Goal: Task Accomplishment & Management: Complete application form

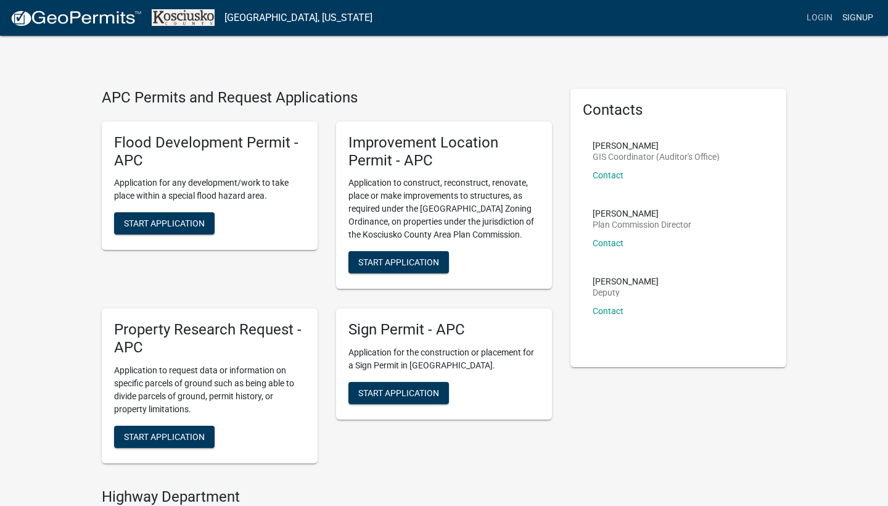
click at [861, 14] on link "Signup" at bounding box center [858, 17] width 41 height 23
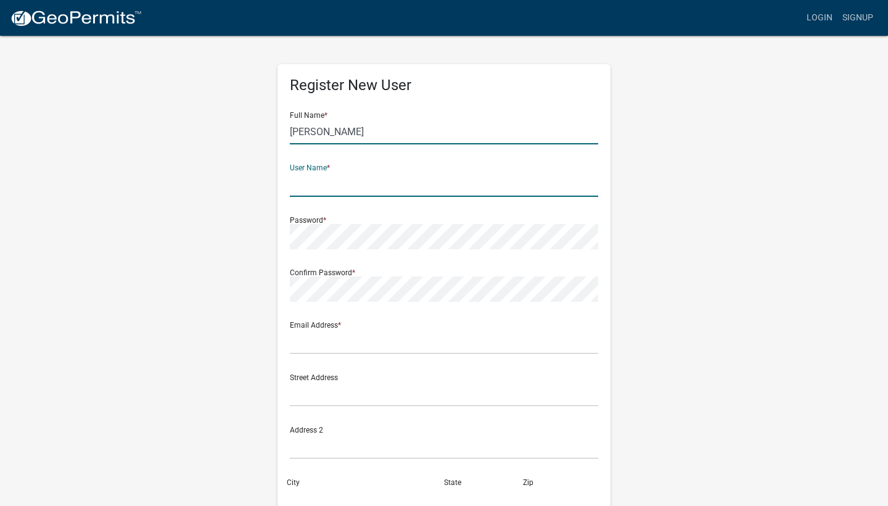
click at [344, 129] on input "[PERSON_NAME]" at bounding box center [444, 131] width 308 height 25
type input "[PERSON_NAME]"
click at [325, 182] on input "text" at bounding box center [444, 184] width 308 height 25
type input "4sonsconstruction"
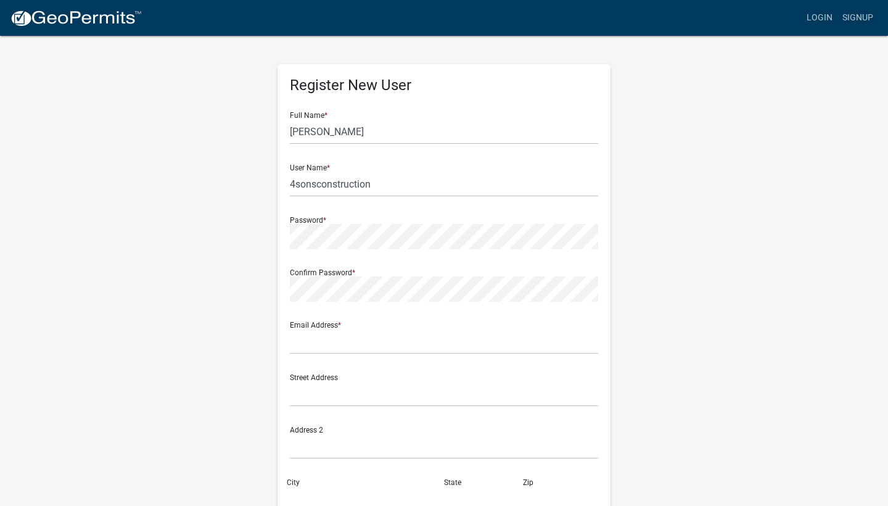
click at [325, 271] on div "Confirm Password *" at bounding box center [444, 280] width 308 height 43
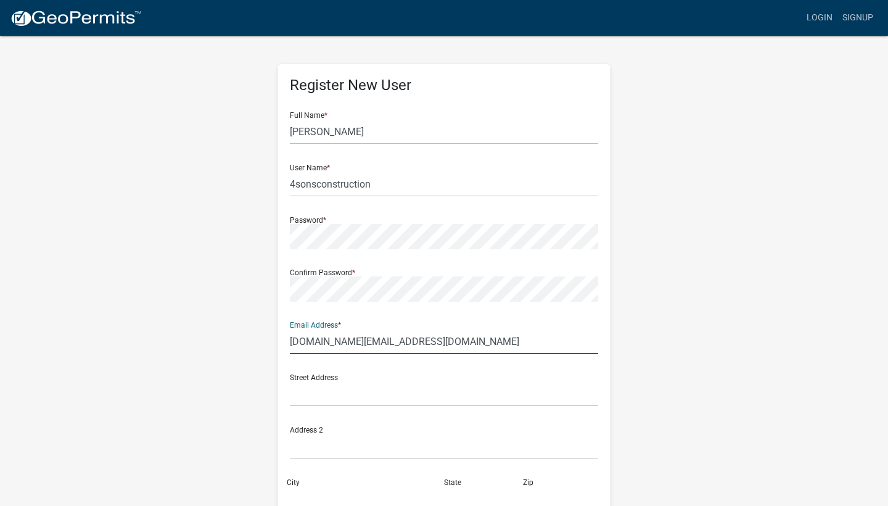
type input "[DOMAIN_NAME][EMAIL_ADDRESS][DOMAIN_NAME]"
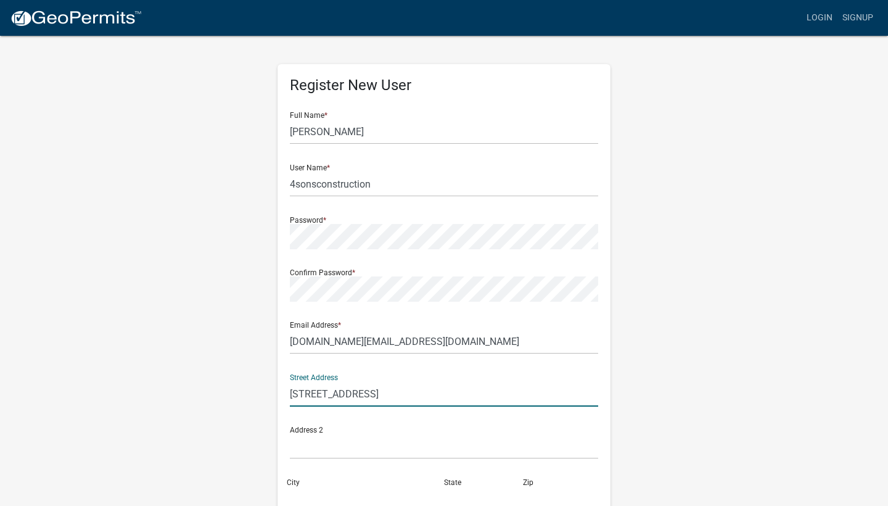
type input "[STREET_ADDRESS]"
click at [635, 357] on div "Register New User Full Name * [PERSON_NAME] User Name * 4sonsconstruction Passw…" at bounding box center [444, 365] width 703 height 660
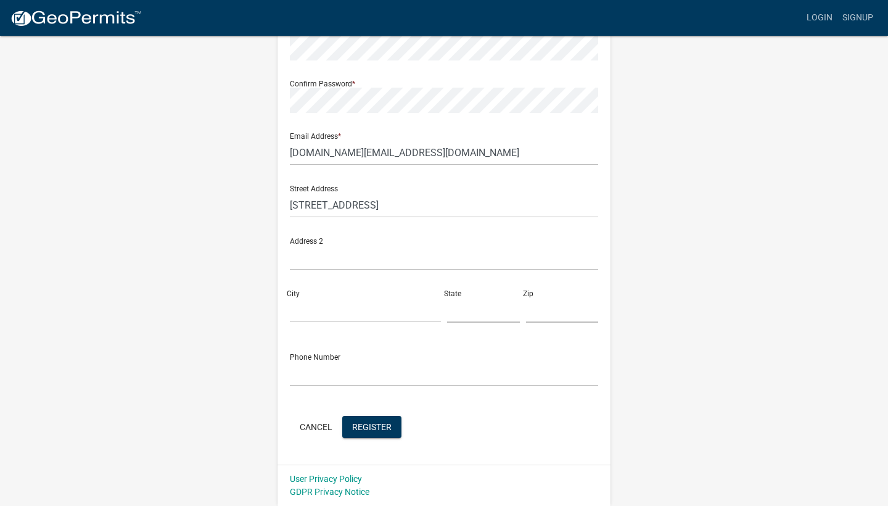
scroll to position [188, 0]
type input "South [PERSON_NAME]"
type input "IN"
click at [574, 326] on div "Street Address [STREET_ADDRESS][PERSON_NAME][US_STATE]" at bounding box center [444, 254] width 315 height 157
type input "46787"
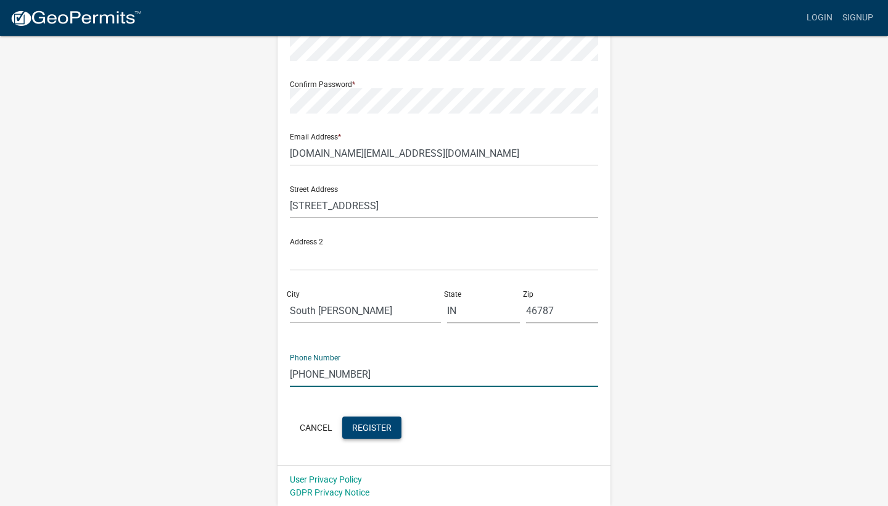
type input "[PHONE_NUMBER]"
click at [381, 430] on span "Register" at bounding box center [371, 427] width 39 height 10
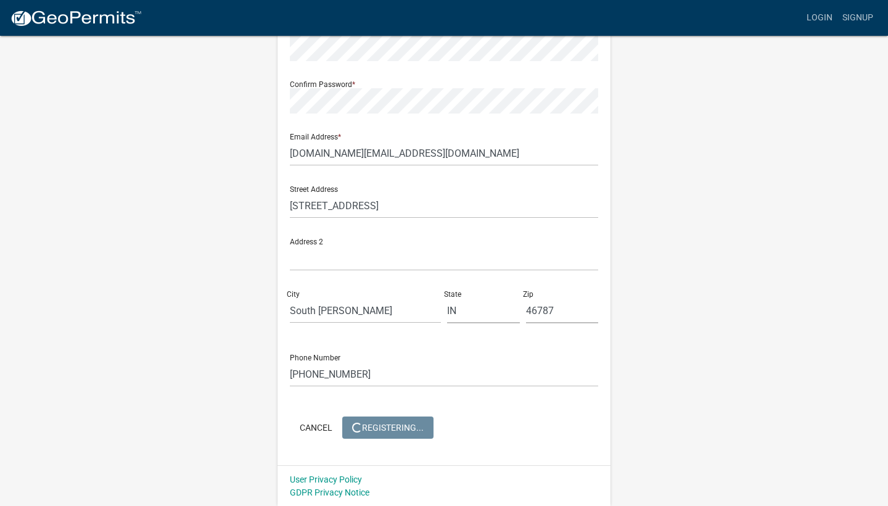
scroll to position [0, 0]
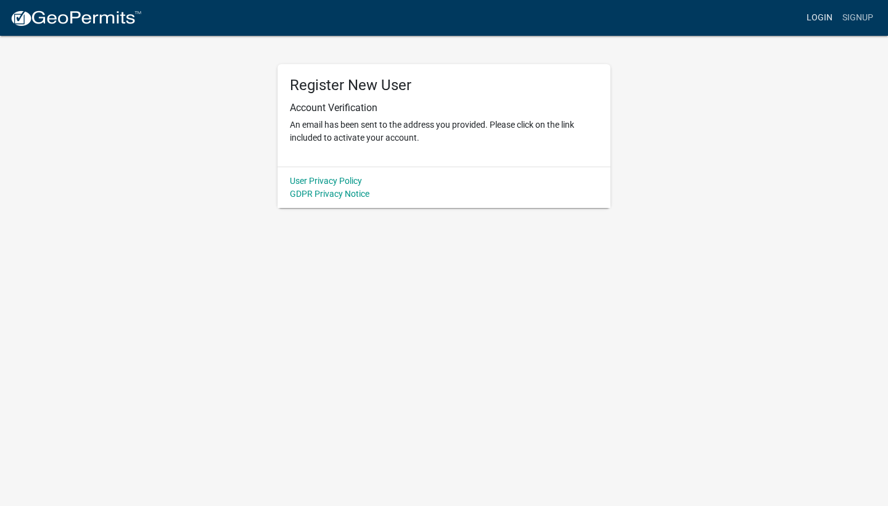
click at [820, 19] on link "Login" at bounding box center [820, 17] width 36 height 23
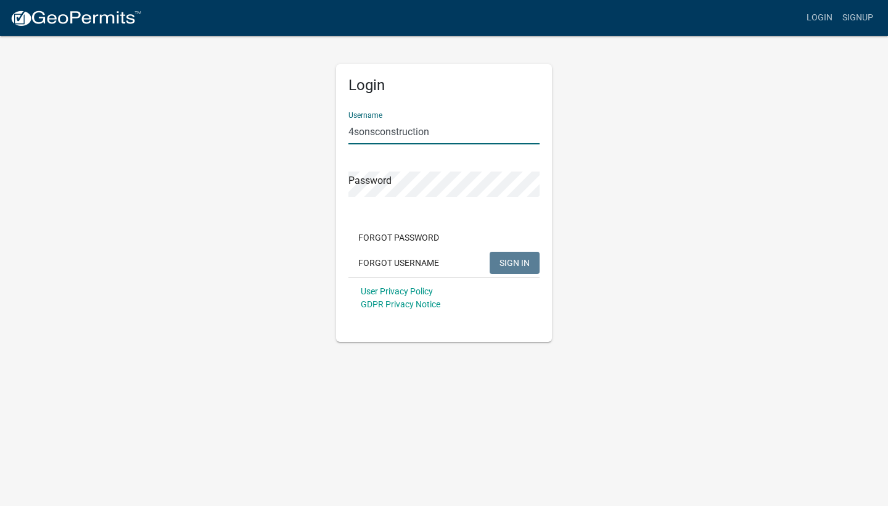
type input "4sonsconstruction"
click at [515, 262] on button "SIGN IN" at bounding box center [515, 263] width 50 height 22
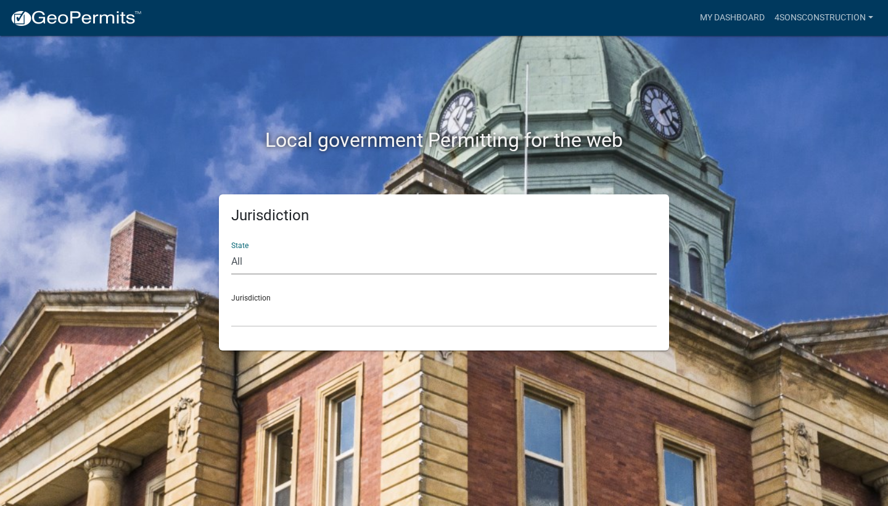
select select "[US_STATE]"
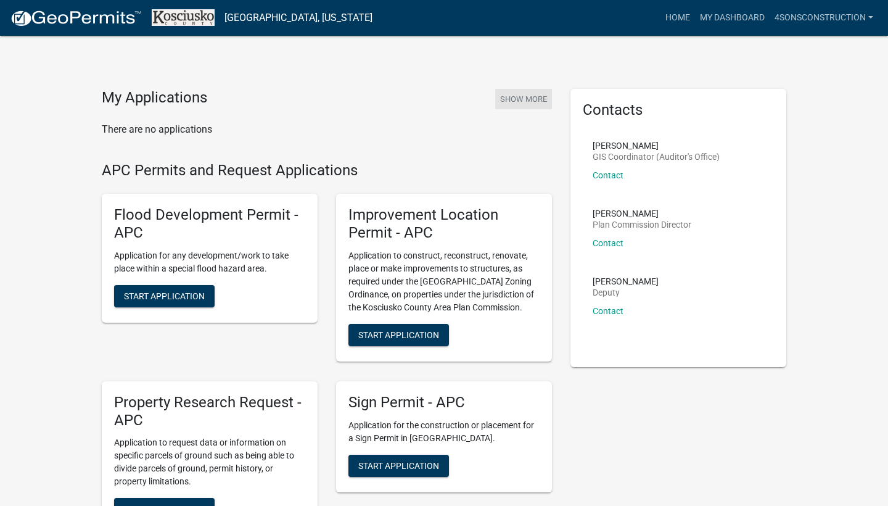
click at [516, 96] on button "Show More" at bounding box center [523, 99] width 57 height 20
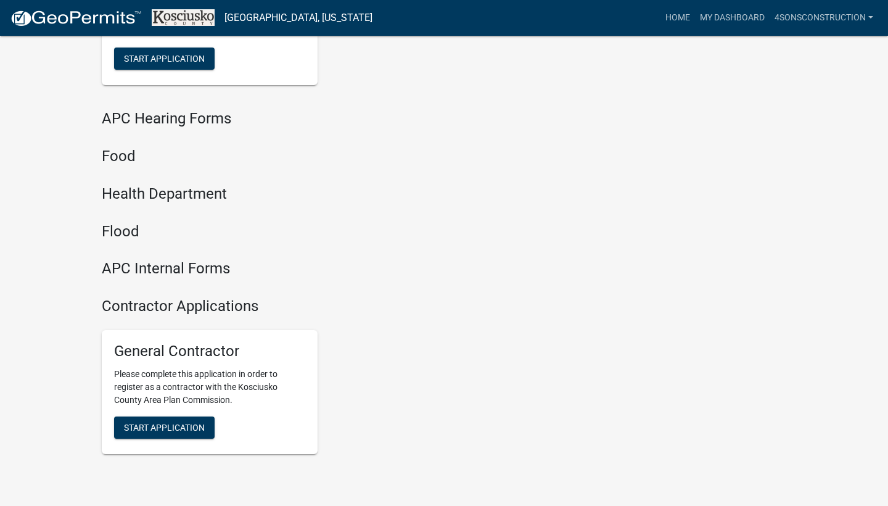
scroll to position [1390, 0]
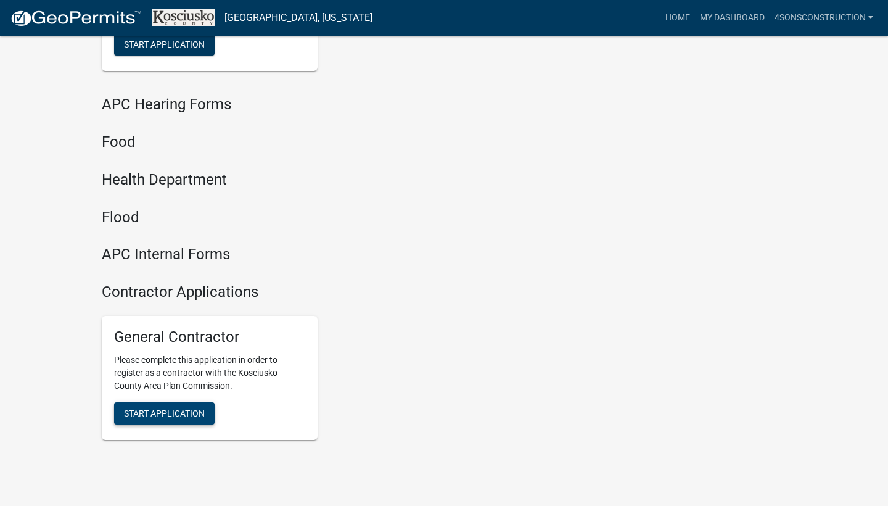
click at [159, 408] on span "Start Application" at bounding box center [164, 413] width 81 height 10
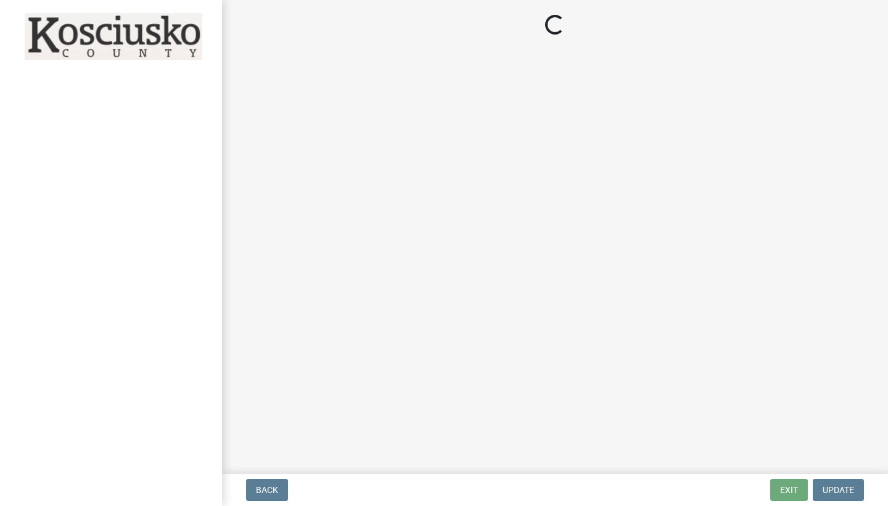
select select "IN"
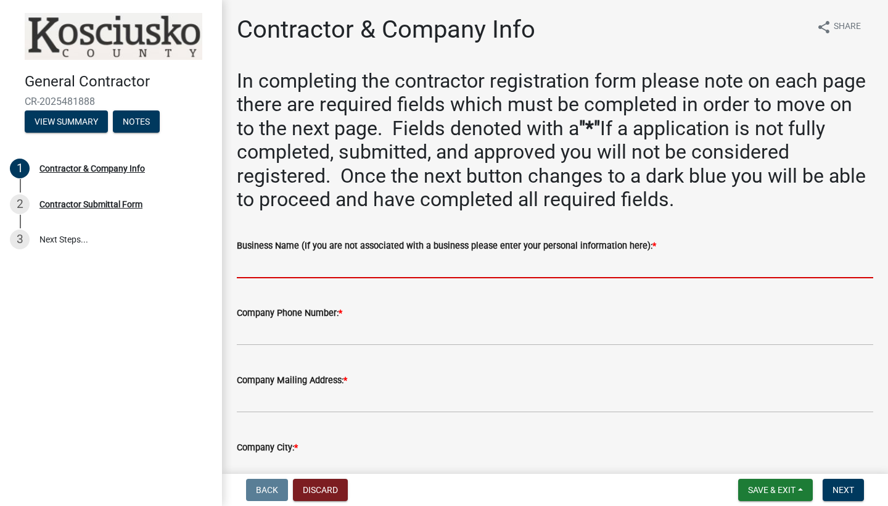
click at [268, 271] on input "Business Name (If you are not associated with a business please enter your pers…" at bounding box center [555, 265] width 637 height 25
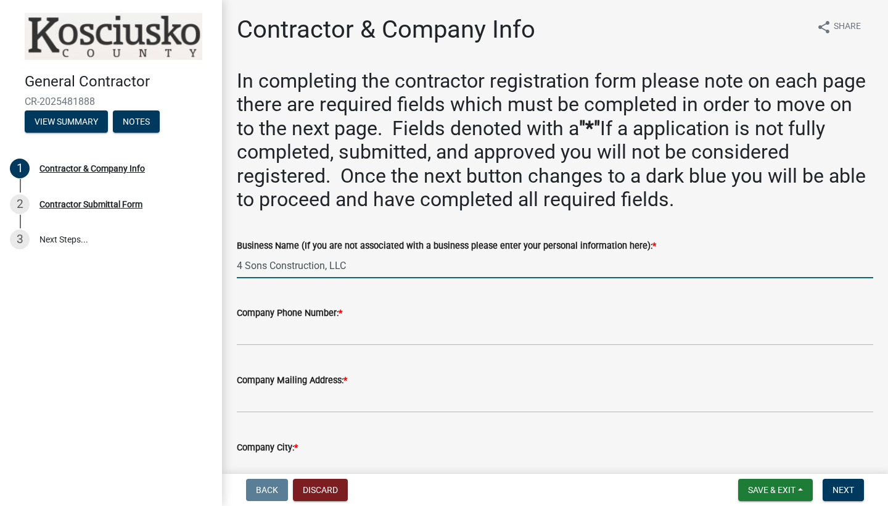
type input "4 Sons Construction, LLC"
click at [259, 333] on input "Company Phone Number: *" at bounding box center [555, 332] width 637 height 25
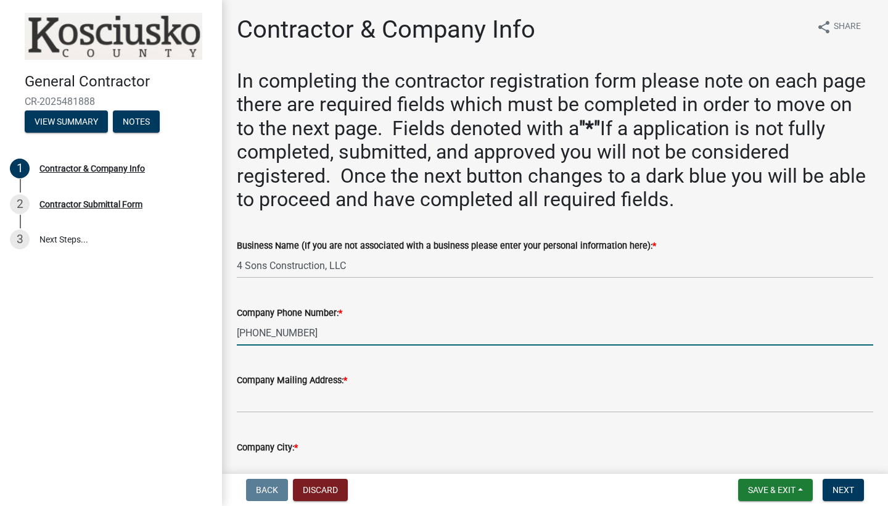
type input "[PHONE_NUMBER]"
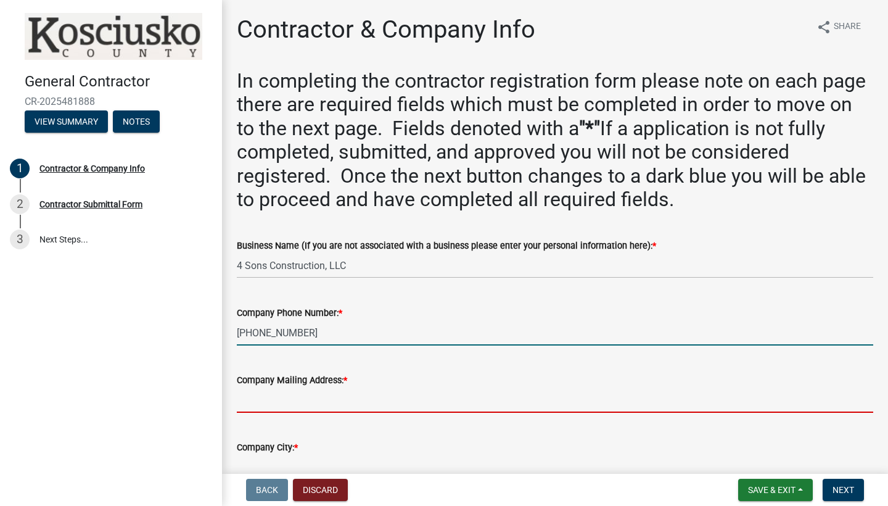
click at [305, 400] on input "Company Mailing Address: *" at bounding box center [555, 399] width 637 height 25
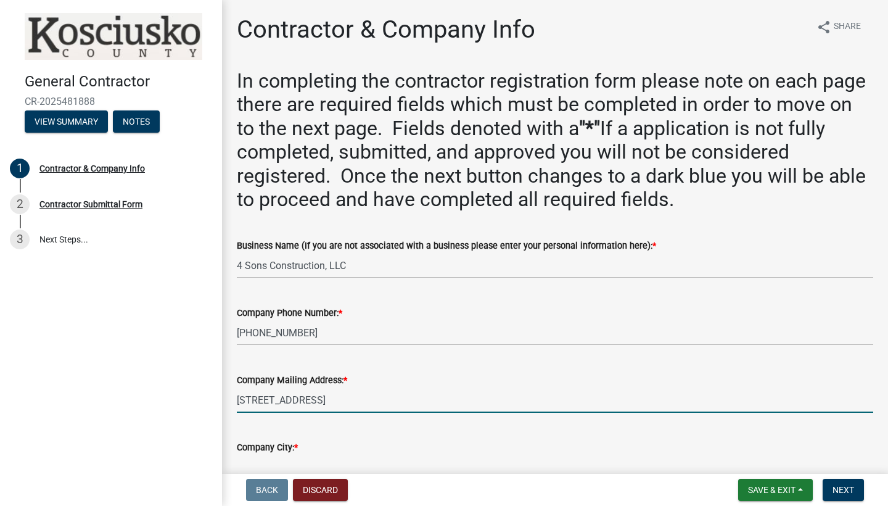
type input "[STREET_ADDRESS]"
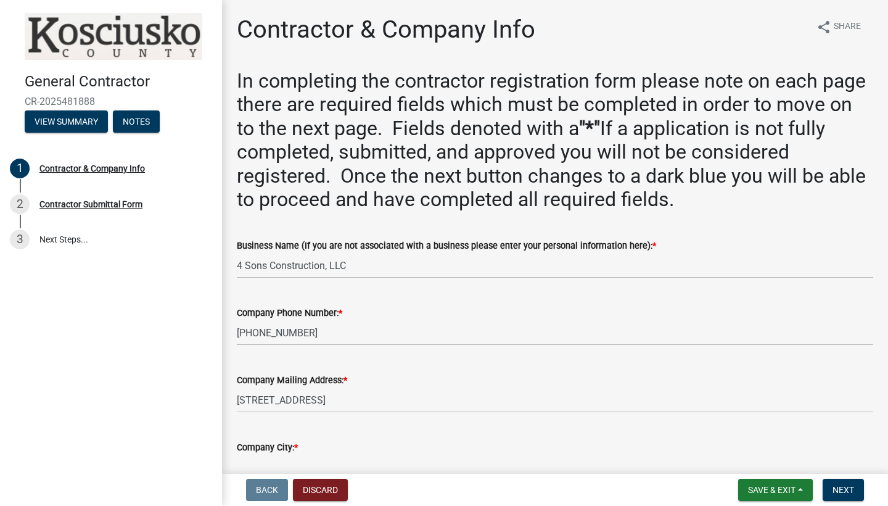
click at [784, 369] on div "Company Mailing Address: * [STREET_ADDRESS]" at bounding box center [555, 383] width 637 height 57
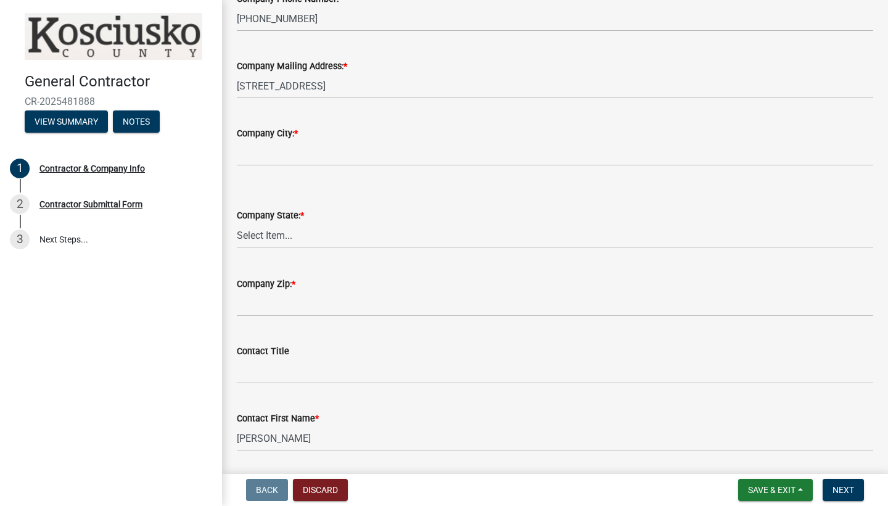
scroll to position [346, 0]
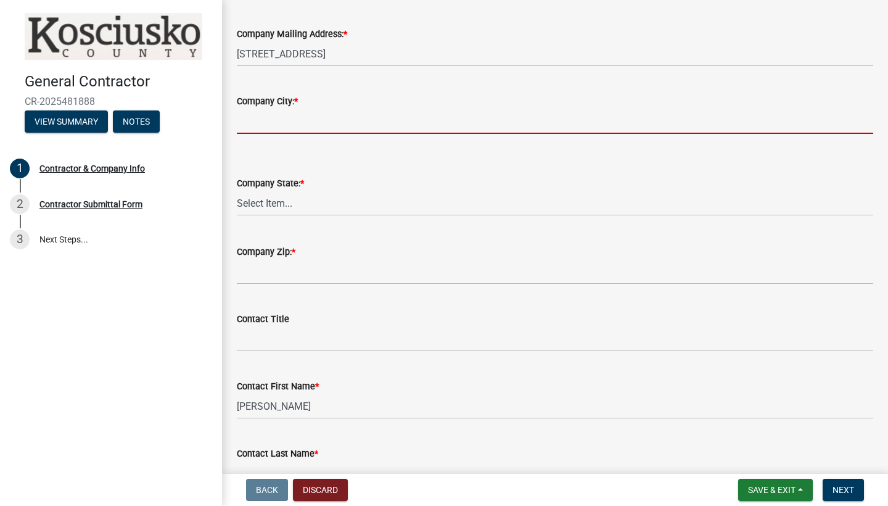
click at [287, 122] on input "Company City: *" at bounding box center [555, 121] width 637 height 25
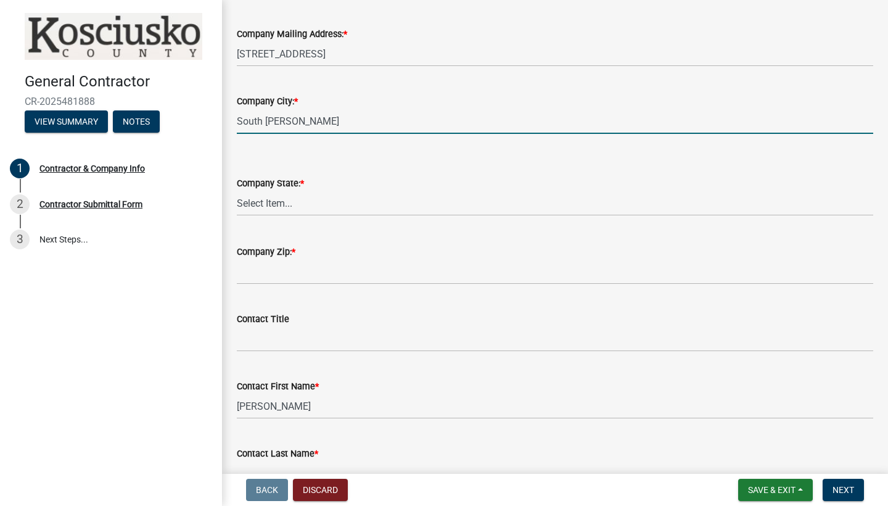
type input "South [PERSON_NAME]"
click at [295, 188] on div "Company State: *" at bounding box center [555, 183] width 637 height 15
select select "IN"
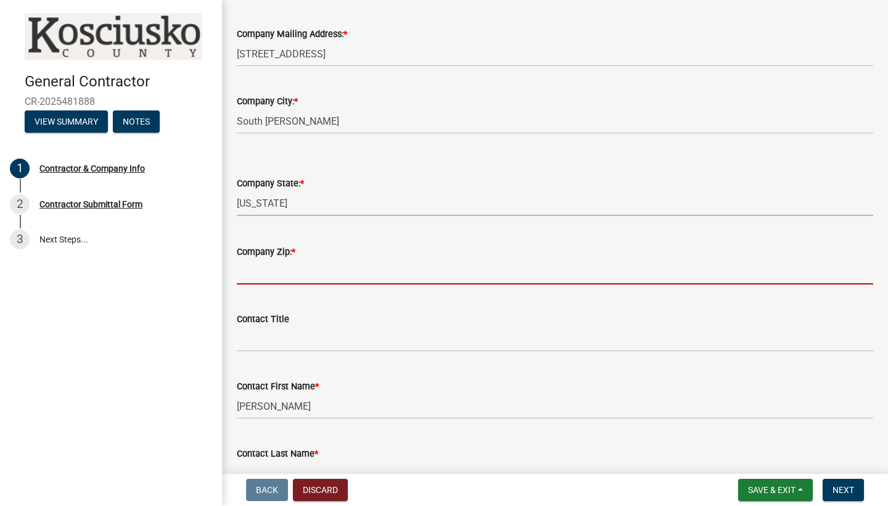
click at [254, 273] on input "Company Zip: *" at bounding box center [555, 271] width 637 height 25
type input "46787"
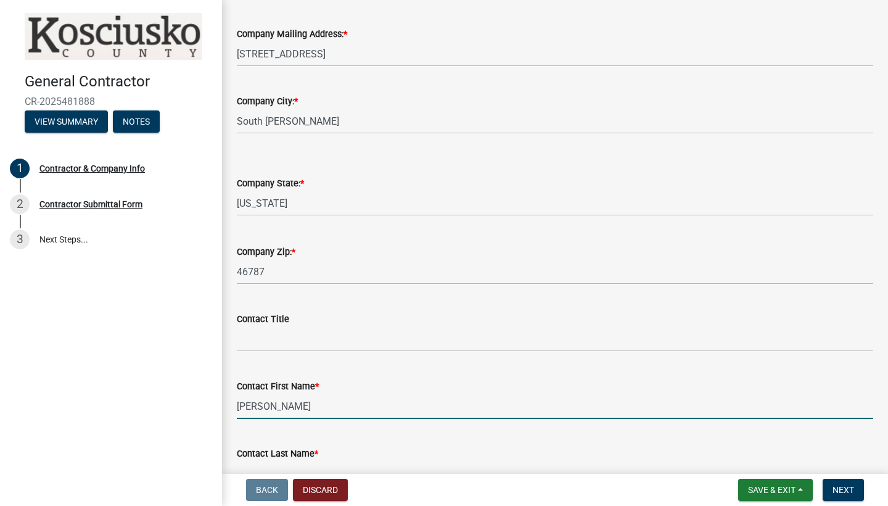
click at [434, 395] on input "[PERSON_NAME]" at bounding box center [555, 406] width 637 height 25
click at [427, 371] on div "Contact First Name * [PERSON_NAME]" at bounding box center [555, 390] width 637 height 57
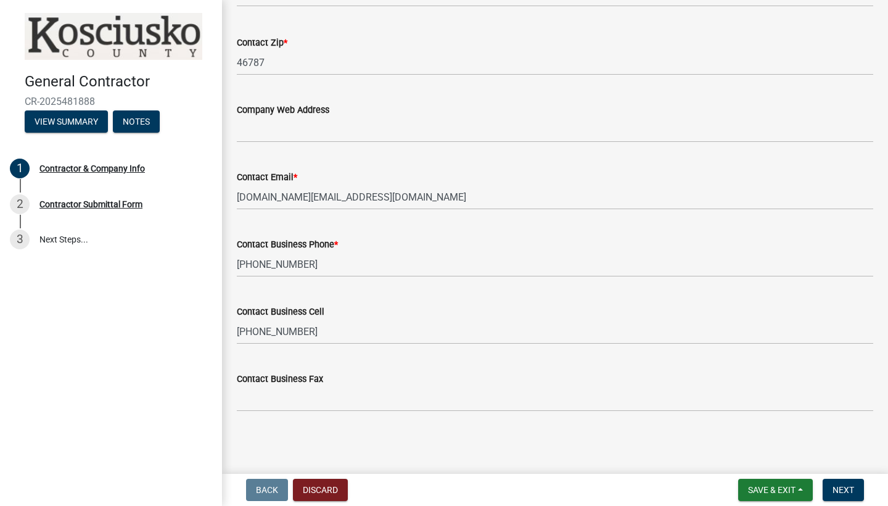
scroll to position [1109, 0]
click at [847, 493] on span "Next" at bounding box center [844, 490] width 22 height 10
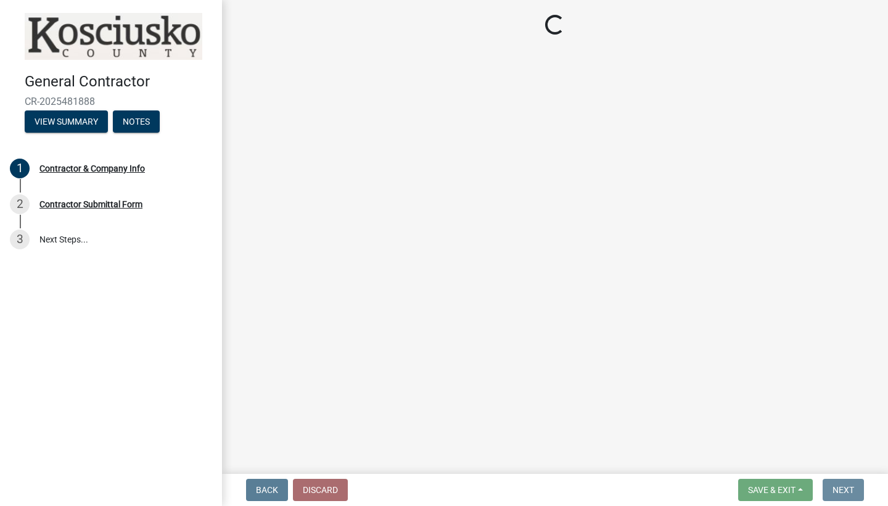
scroll to position [0, 0]
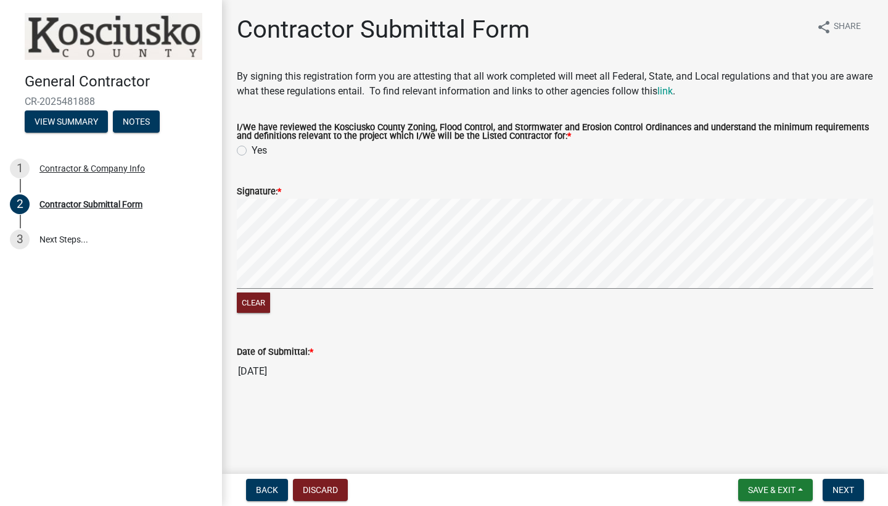
click at [252, 154] on label "Yes" at bounding box center [259, 150] width 15 height 15
click at [252, 151] on input "Yes" at bounding box center [256, 147] width 8 height 8
radio input "true"
click at [282, 197] on div "Signature: *" at bounding box center [555, 191] width 637 height 15
click at [837, 495] on button "Next" at bounding box center [843, 490] width 41 height 22
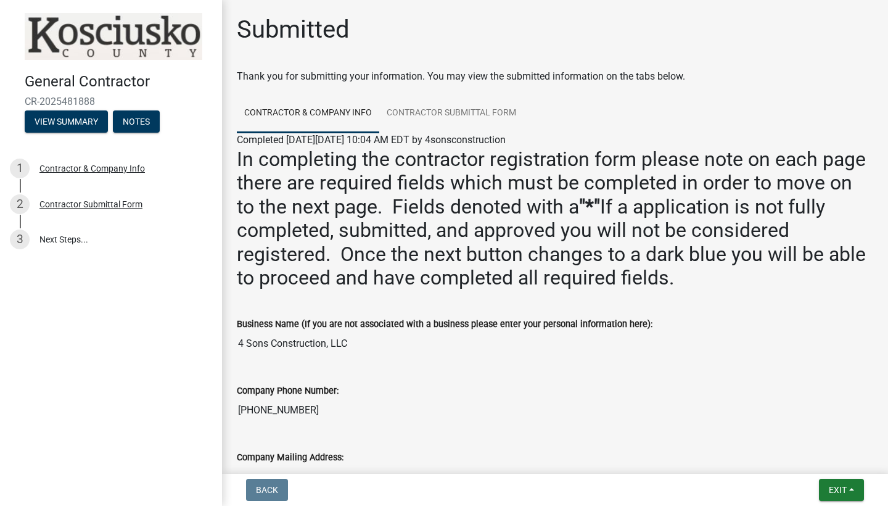
click at [713, 305] on div "Business Name (If you are not associated with a business please enter your pers…" at bounding box center [555, 327] width 637 height 57
click at [72, 243] on link "3 Next Steps..." at bounding box center [111, 239] width 222 height 36
click at [58, 237] on link "3 Next Steps..." at bounding box center [111, 239] width 222 height 36
click at [13, 242] on div "3" at bounding box center [20, 239] width 20 height 20
click at [840, 496] on button "Exit" at bounding box center [841, 490] width 45 height 22
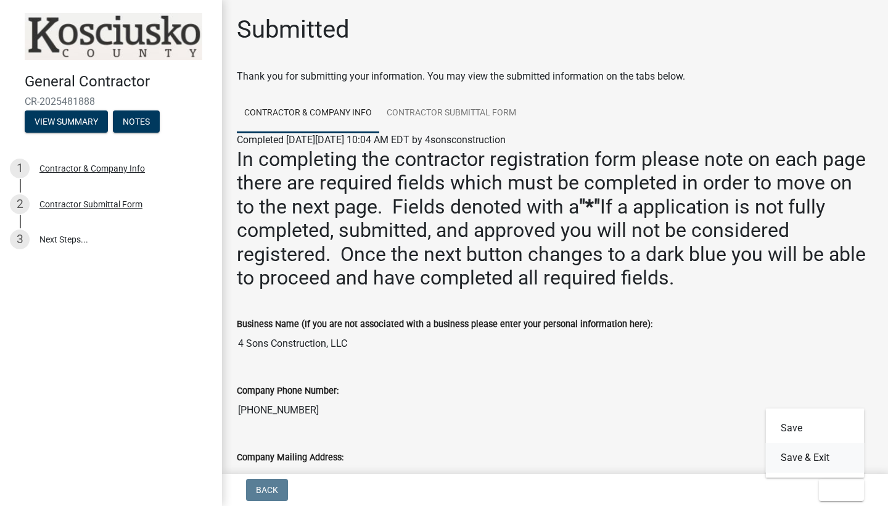
click at [814, 461] on button "Save & Exit" at bounding box center [815, 458] width 99 height 30
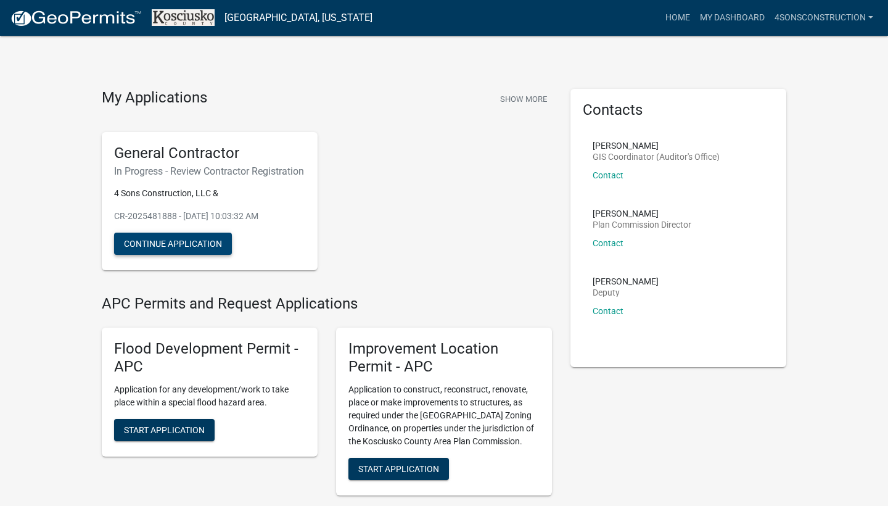
click at [198, 255] on button "Continue Application" at bounding box center [173, 244] width 118 height 22
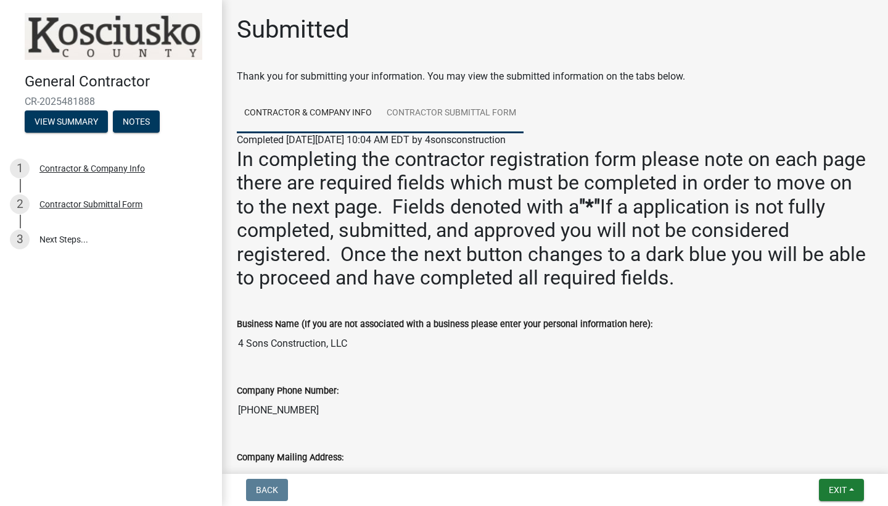
click at [469, 116] on link "Contractor Submittal Form" at bounding box center [451, 113] width 144 height 39
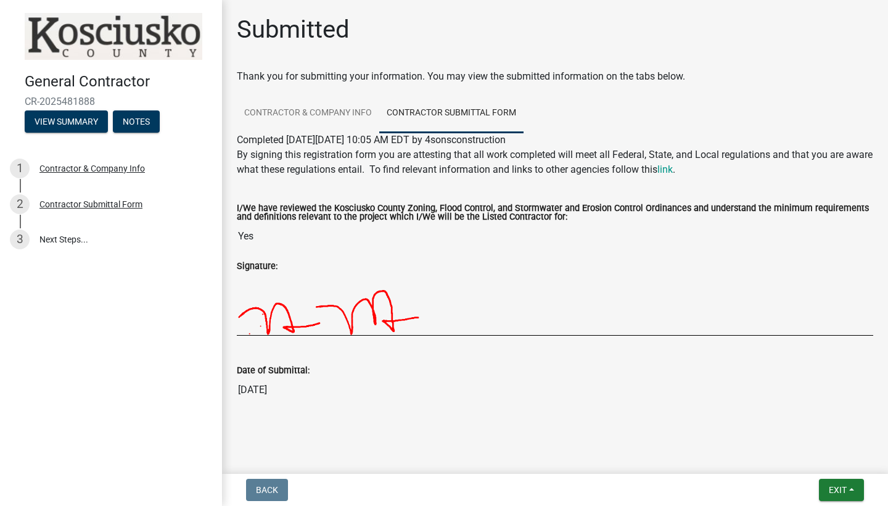
click at [610, 270] on div "Signature:" at bounding box center [555, 265] width 637 height 15
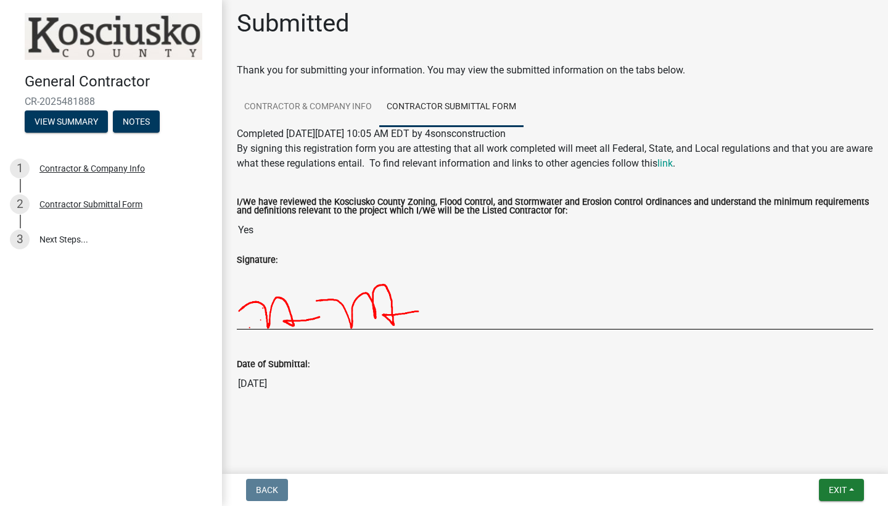
scroll to position [6, 0]
click at [58, 246] on link "3 Next Steps..." at bounding box center [111, 239] width 222 height 36
click at [840, 493] on span "Exit" at bounding box center [838, 490] width 18 height 10
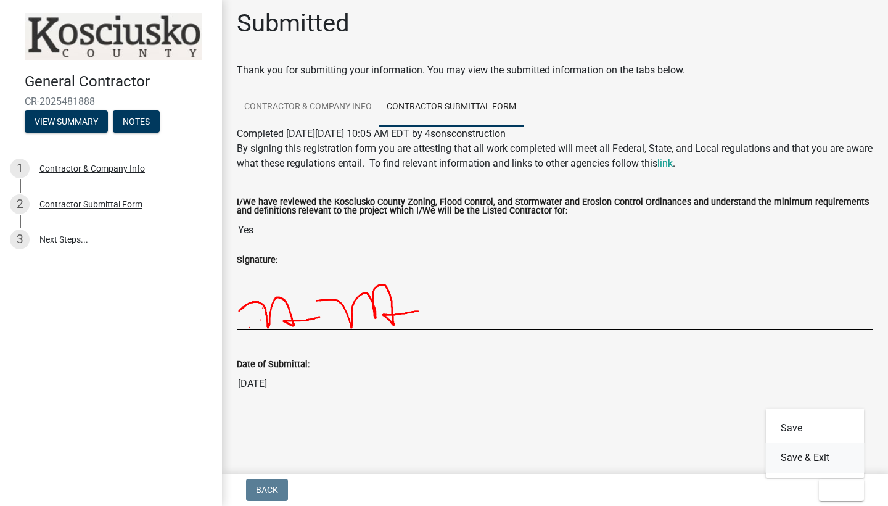
click at [822, 461] on button "Save & Exit" at bounding box center [815, 458] width 99 height 30
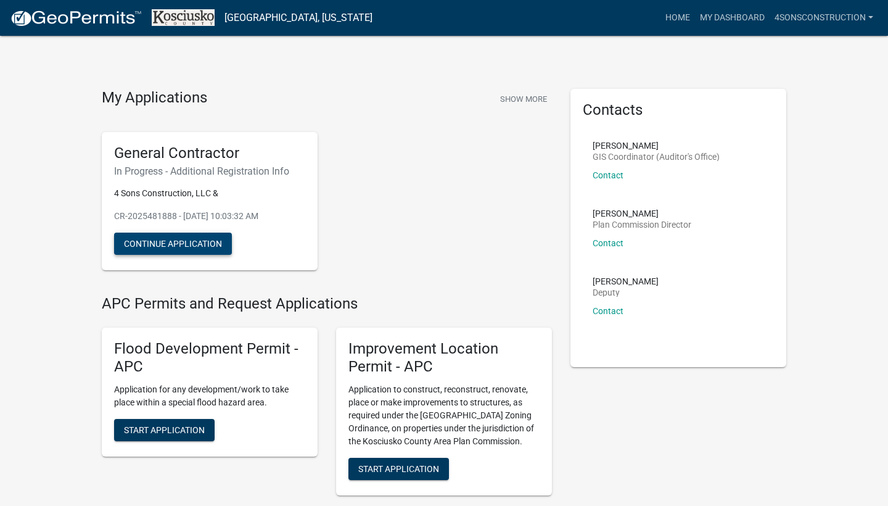
click at [164, 251] on button "Continue Application" at bounding box center [173, 244] width 118 height 22
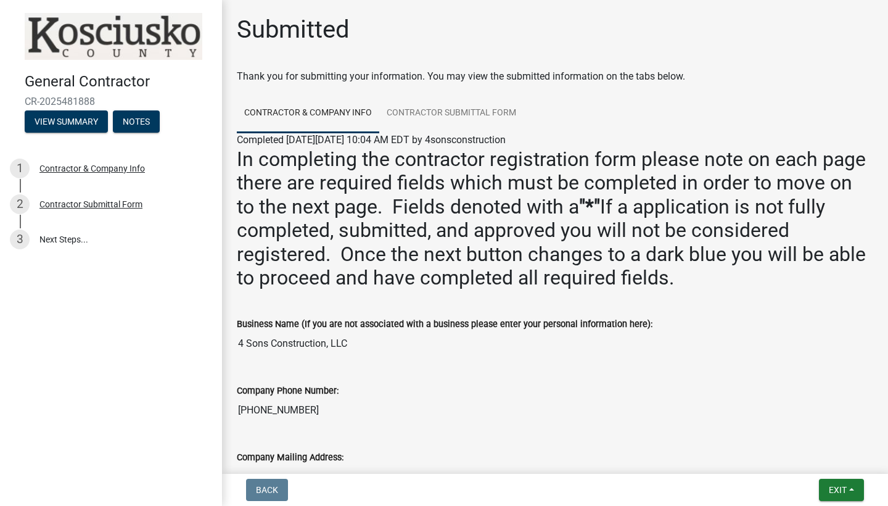
click at [553, 343] on input "4 Sons Construction, LLC" at bounding box center [555, 343] width 637 height 25
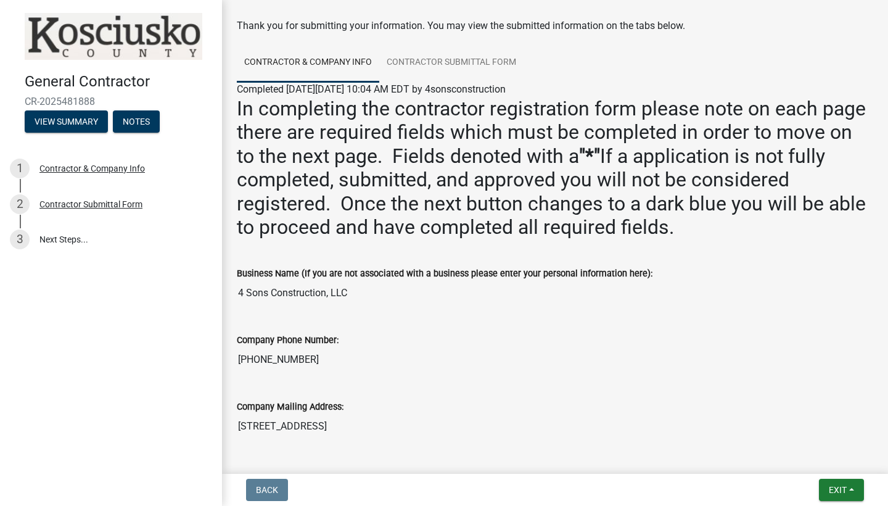
scroll to position [67, 0]
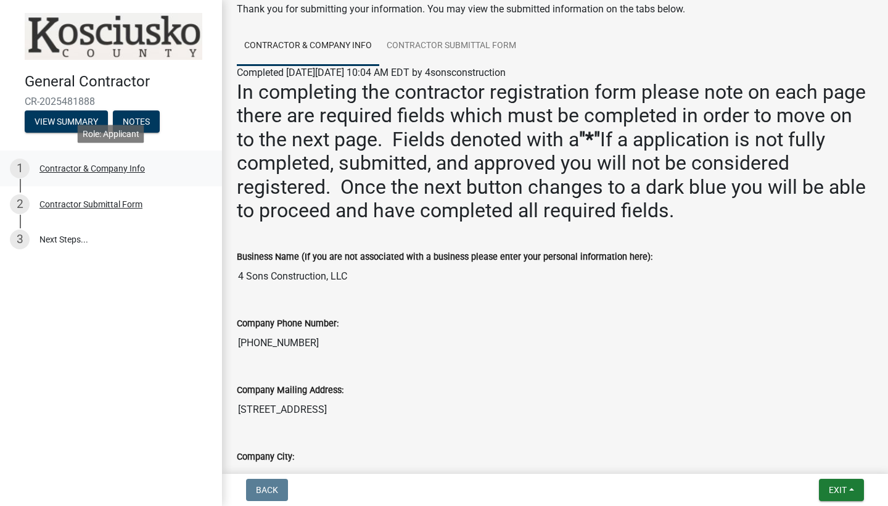
click at [88, 172] on div "Contractor & Company Info" at bounding box center [91, 168] width 105 height 9
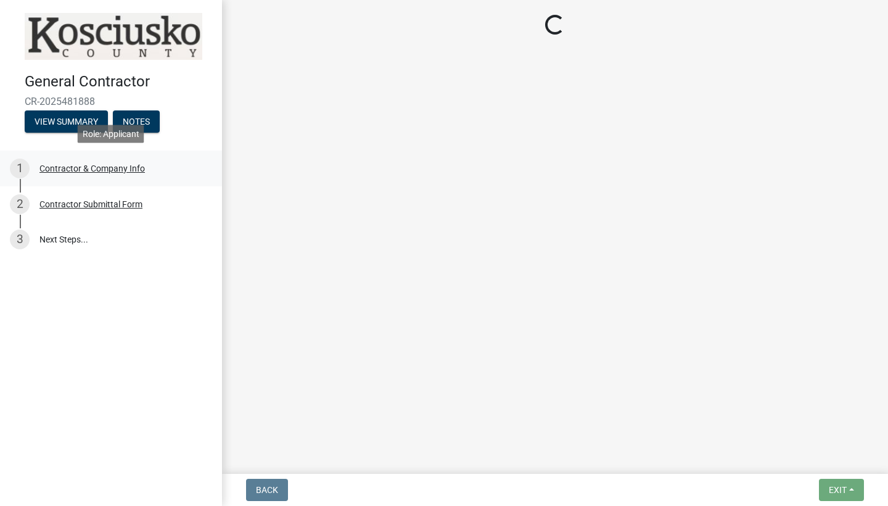
scroll to position [0, 0]
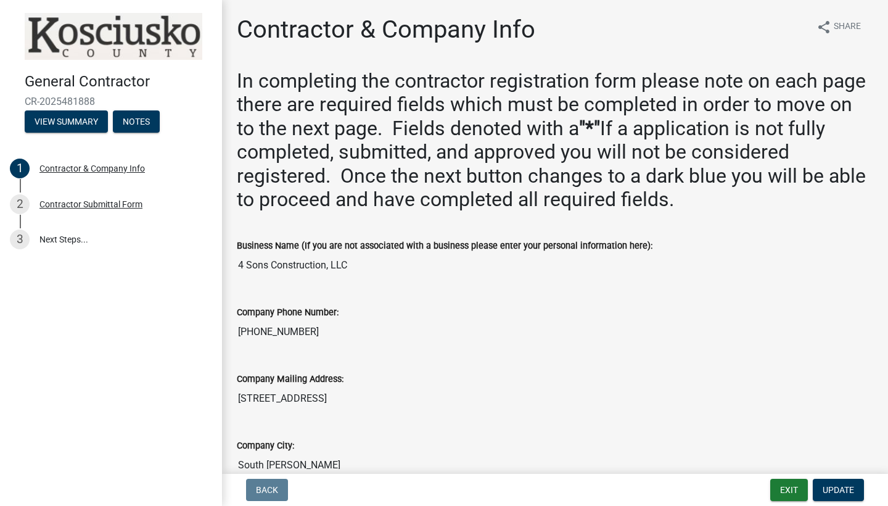
click at [703, 223] on div "Business Name (If you are not associated with a business please enter your pers…" at bounding box center [555, 249] width 637 height 57
click at [828, 492] on span "Update" at bounding box center [838, 490] width 31 height 10
click at [830, 498] on button "Update" at bounding box center [838, 490] width 51 height 22
click at [56, 125] on button "View Summary" at bounding box center [66, 121] width 83 height 22
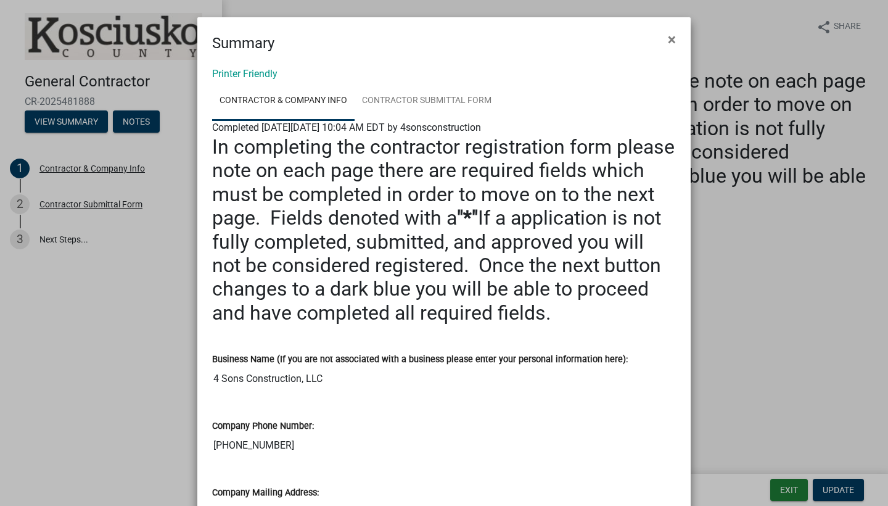
click at [455, 401] on div "Company Phone Number: [PHONE_NUMBER]" at bounding box center [444, 429] width 464 height 57
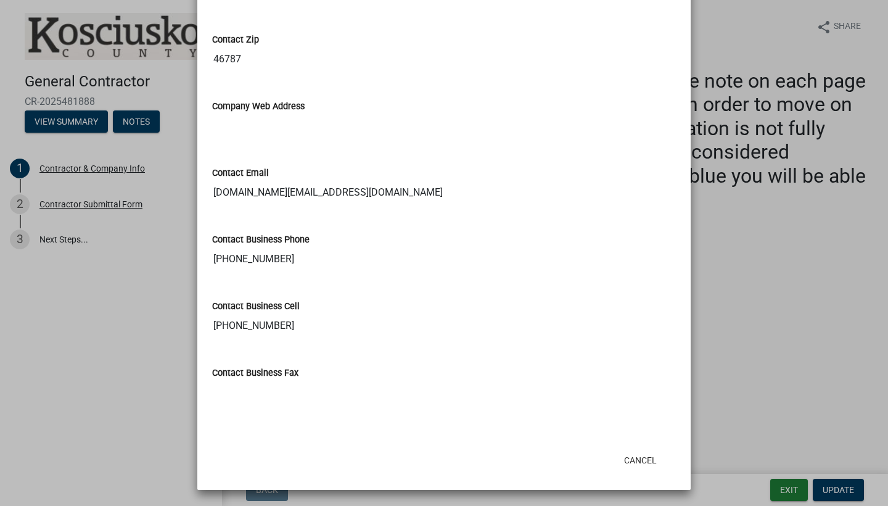
scroll to position [1185, 0]
click at [639, 467] on button "Cancel" at bounding box center [640, 461] width 52 height 22
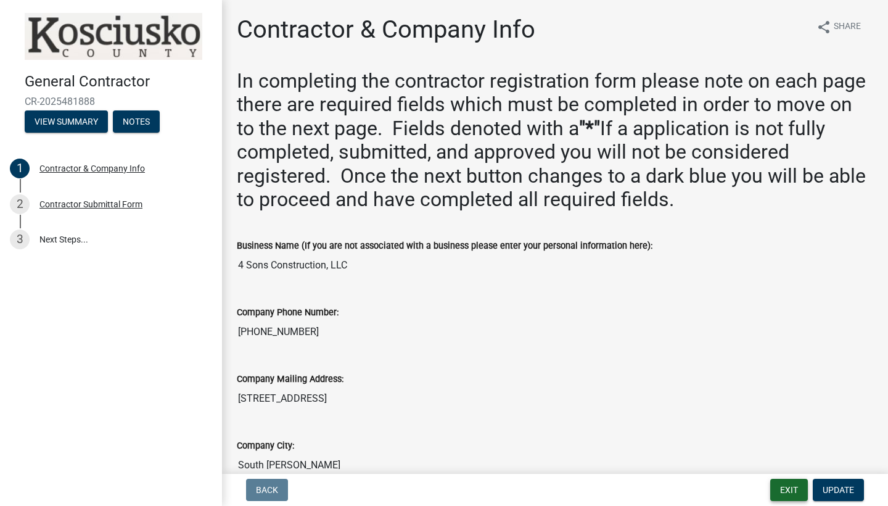
click at [796, 497] on button "Exit" at bounding box center [790, 490] width 38 height 22
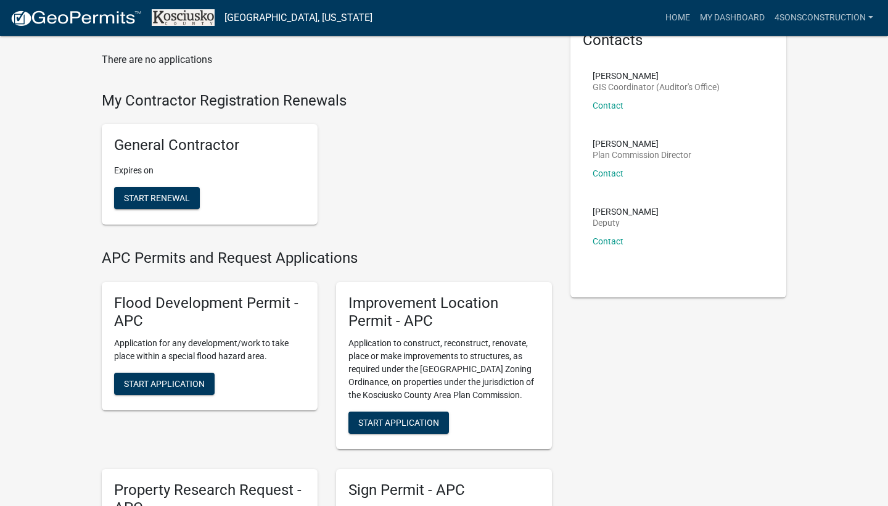
scroll to position [70, 0]
click at [170, 192] on span "Start Renewal" at bounding box center [157, 197] width 66 height 10
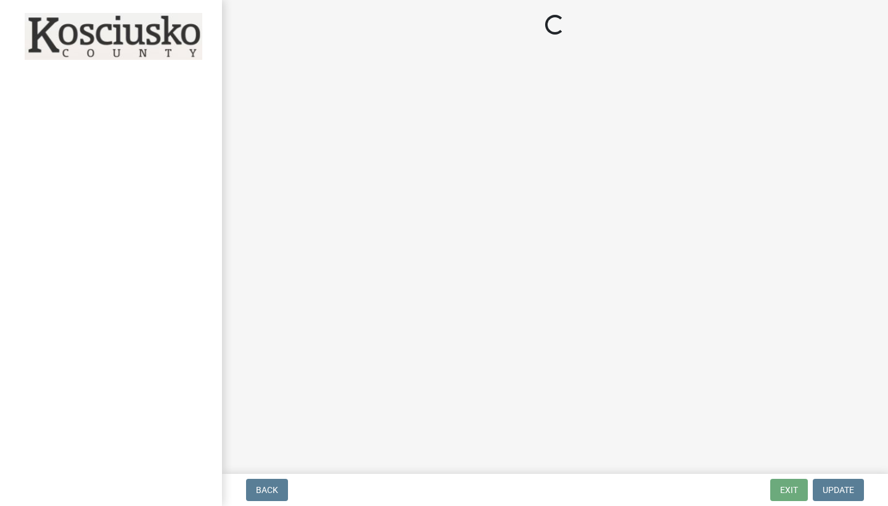
select select "IN"
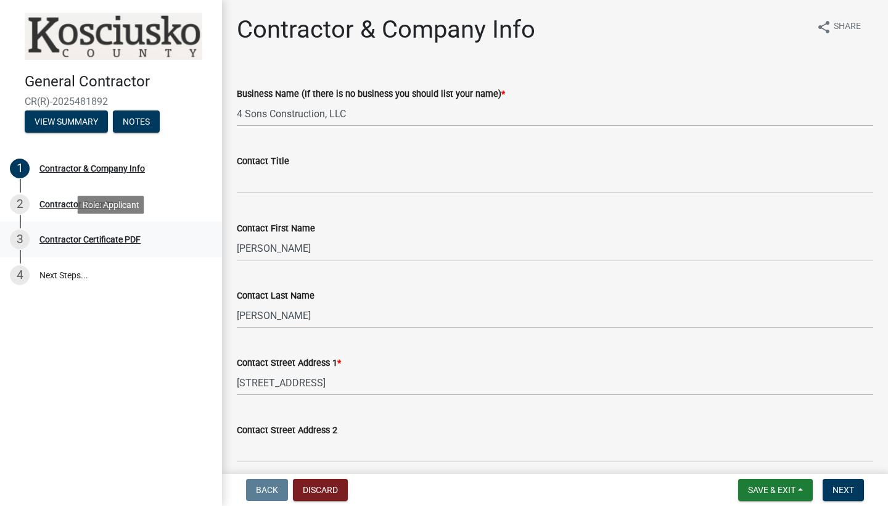
click at [93, 246] on div "3 Contractor Certificate PDF" at bounding box center [106, 239] width 192 height 20
click at [129, 243] on div "Contractor Certificate PDF" at bounding box center [89, 239] width 101 height 9
click at [136, 242] on div "Contractor Certificate PDF" at bounding box center [89, 239] width 101 height 9
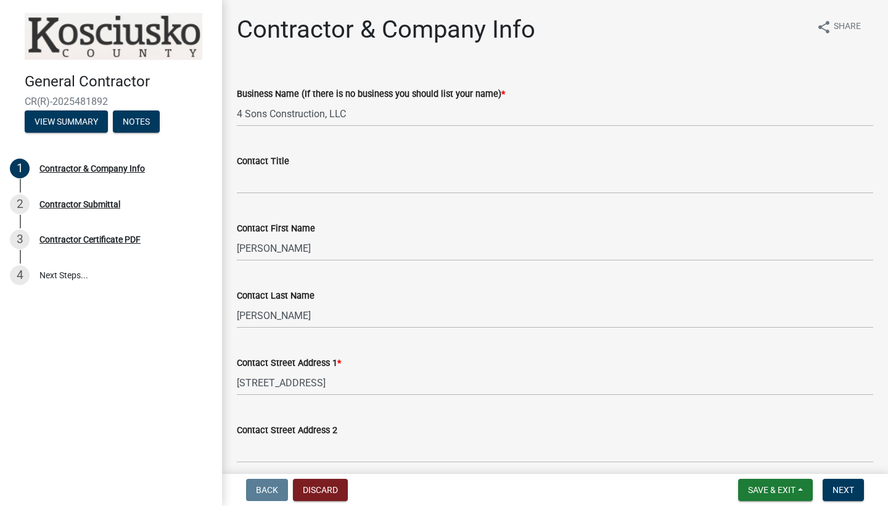
click at [678, 83] on div "Business Name (If there is no business you should list your name) * 4 Sons Cons…" at bounding box center [555, 97] width 637 height 57
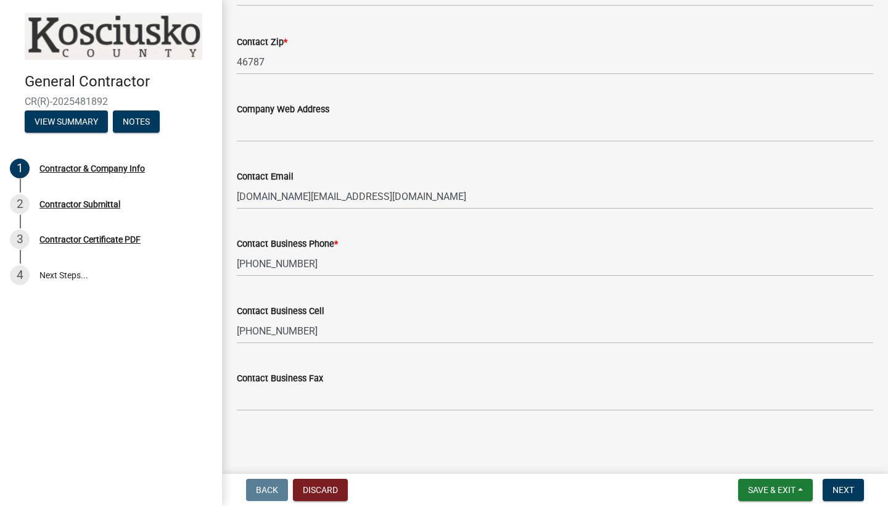
scroll to position [606, 0]
click at [795, 492] on span "Save & Exit" at bounding box center [772, 490] width 48 height 10
click at [775, 455] on button "Save & Exit" at bounding box center [763, 458] width 99 height 30
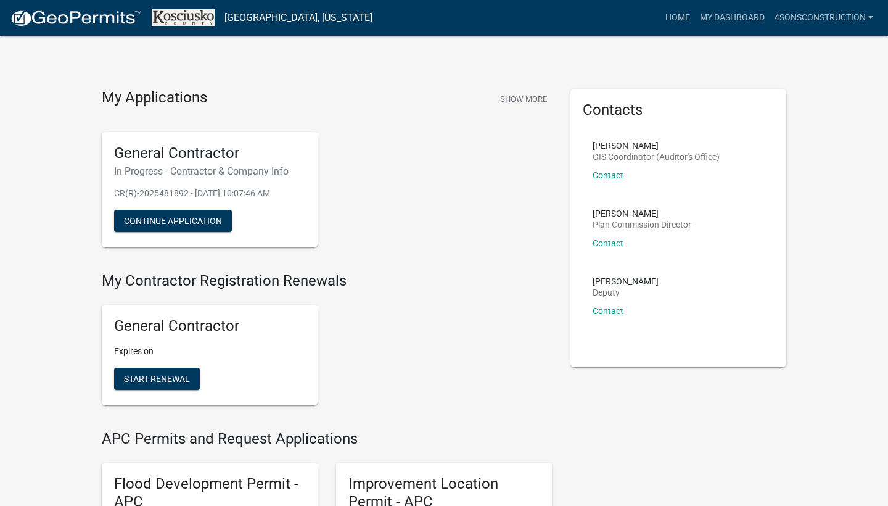
click at [382, 114] on div "My Applications Show More General Contractor In Progress - Contractor & Company…" at bounding box center [327, 173] width 469 height 168
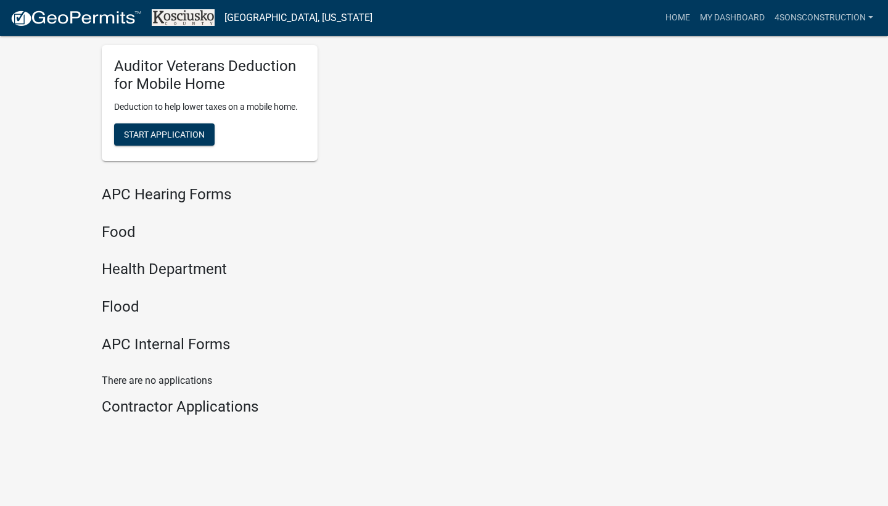
scroll to position [1567, 0]
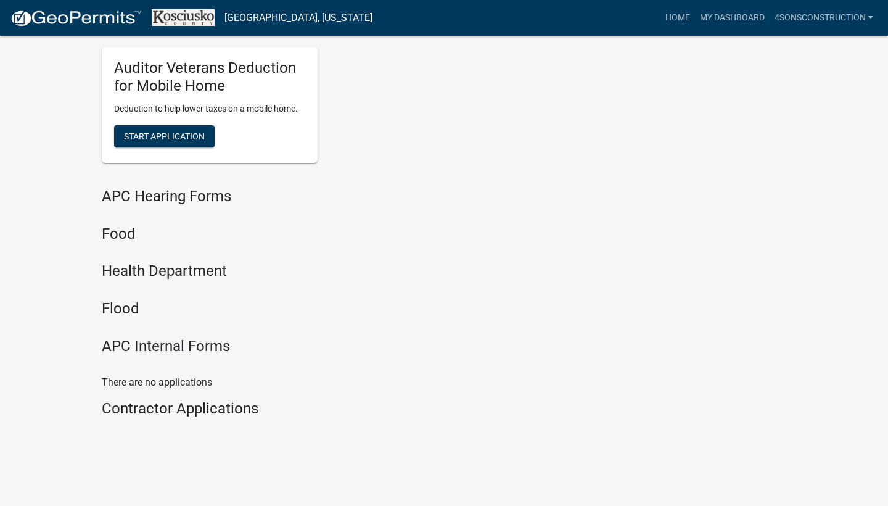
click at [129, 262] on h4 "Health Department" at bounding box center [327, 271] width 450 height 18
click at [170, 405] on div "Contractor Applications" at bounding box center [327, 411] width 450 height 23
click at [154, 337] on h4 "APC Internal Forms" at bounding box center [327, 346] width 450 height 18
click at [737, 18] on link "My Dashboard" at bounding box center [732, 17] width 75 height 23
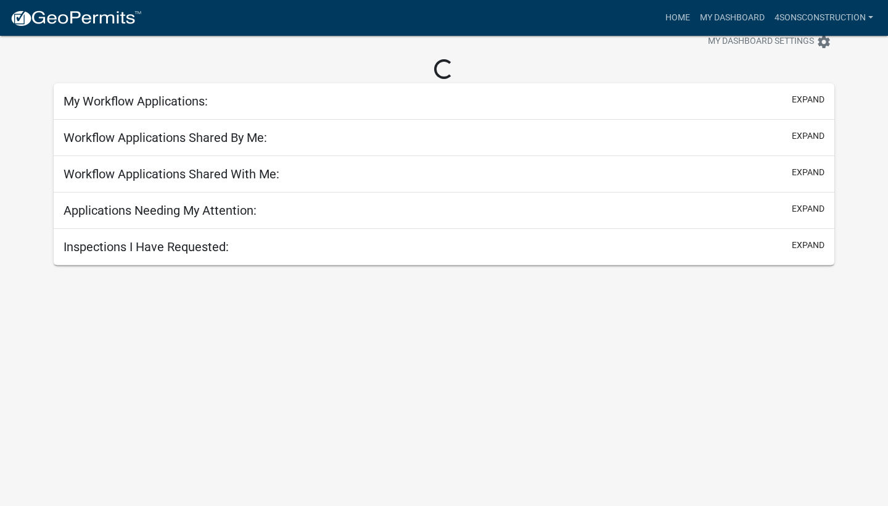
scroll to position [36, 0]
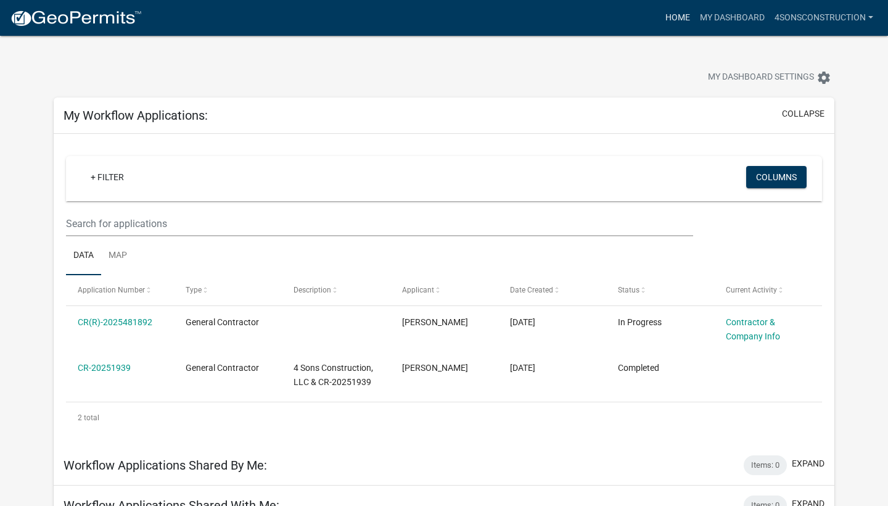
click at [674, 21] on link "Home" at bounding box center [678, 17] width 35 height 23
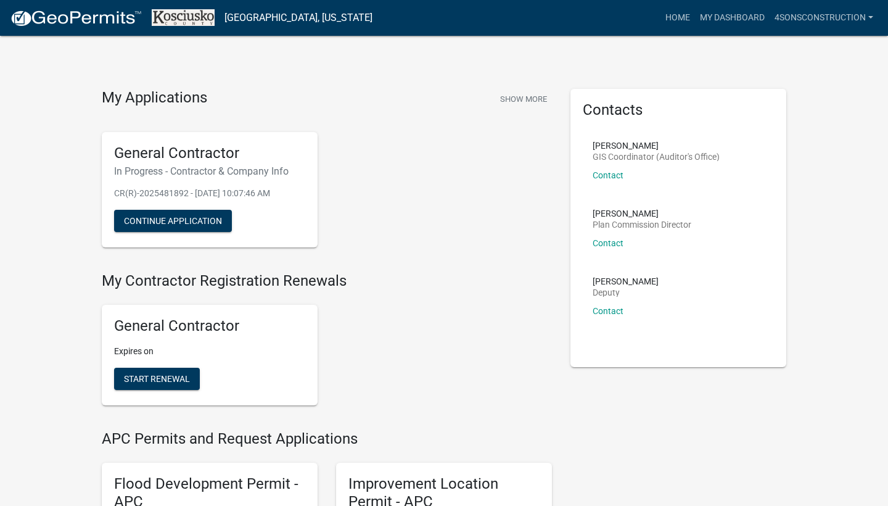
click at [518, 112] on div "My Applications Show More General Contractor In Progress - Contractor & Company…" at bounding box center [327, 173] width 469 height 168
click at [528, 97] on button "Show More" at bounding box center [523, 99] width 57 height 20
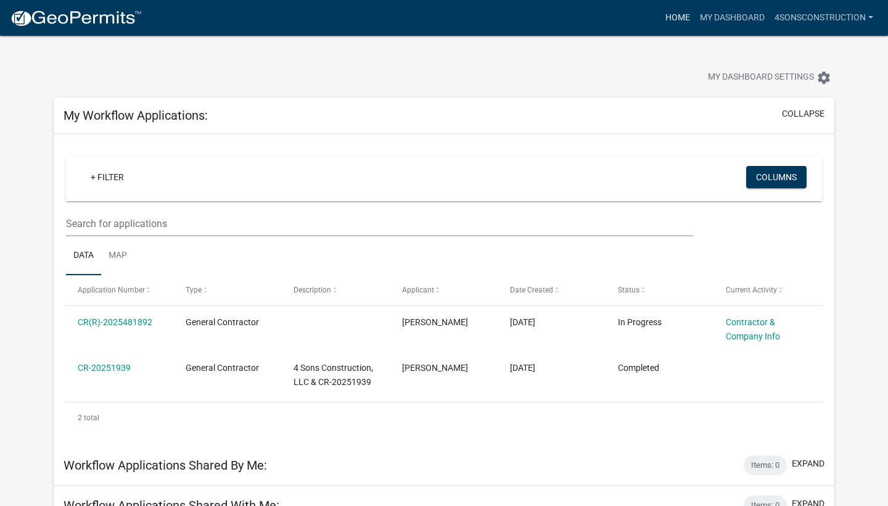
click at [668, 22] on link "Home" at bounding box center [678, 17] width 35 height 23
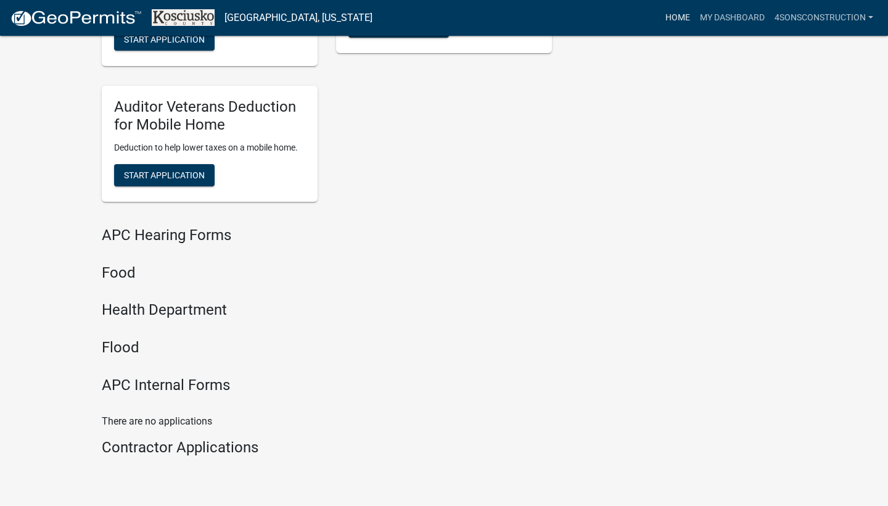
scroll to position [1568, 0]
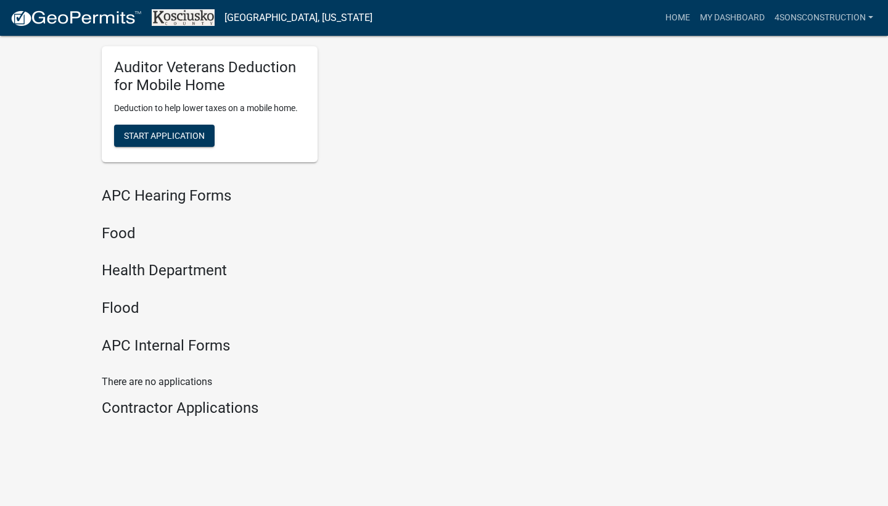
click at [118, 262] on h4 "Health Department" at bounding box center [327, 271] width 450 height 18
click at [169, 263] on h4 "Health Department" at bounding box center [327, 271] width 450 height 18
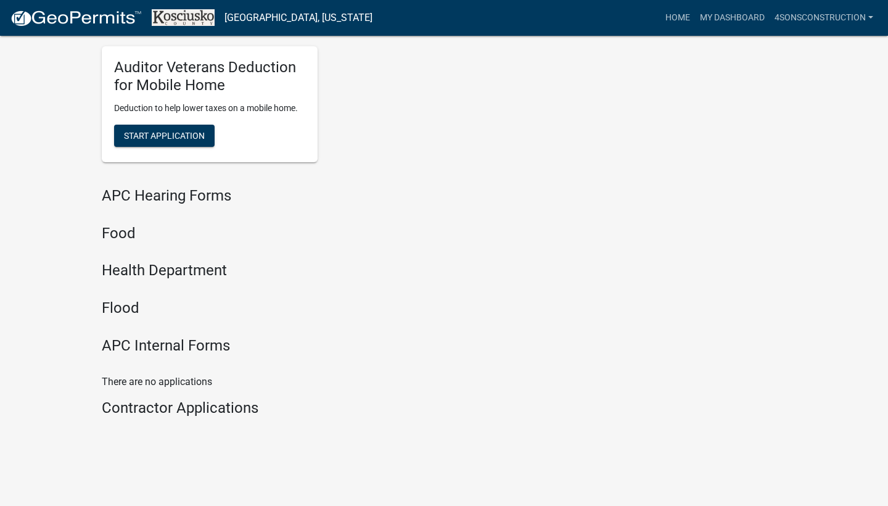
click at [165, 399] on h4 "Contractor Applications" at bounding box center [327, 408] width 450 height 18
click at [535, 225] on h4 "Food" at bounding box center [327, 234] width 450 height 18
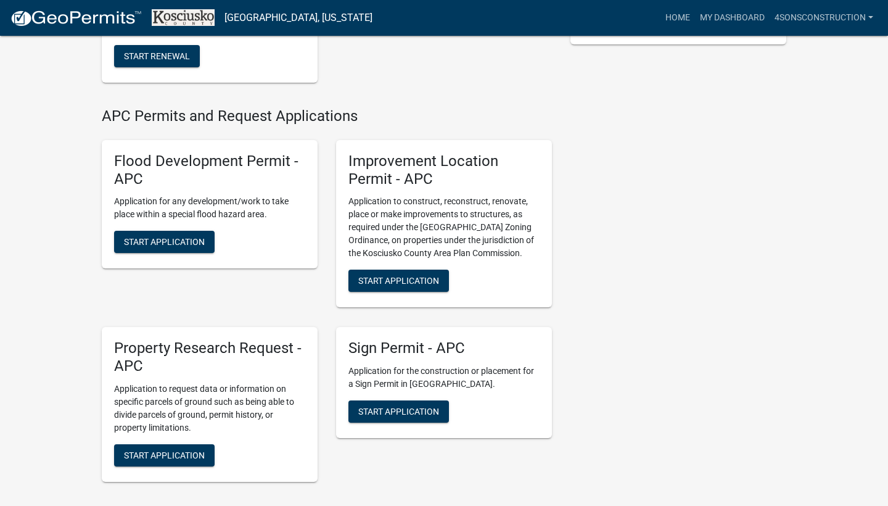
scroll to position [333, 0]
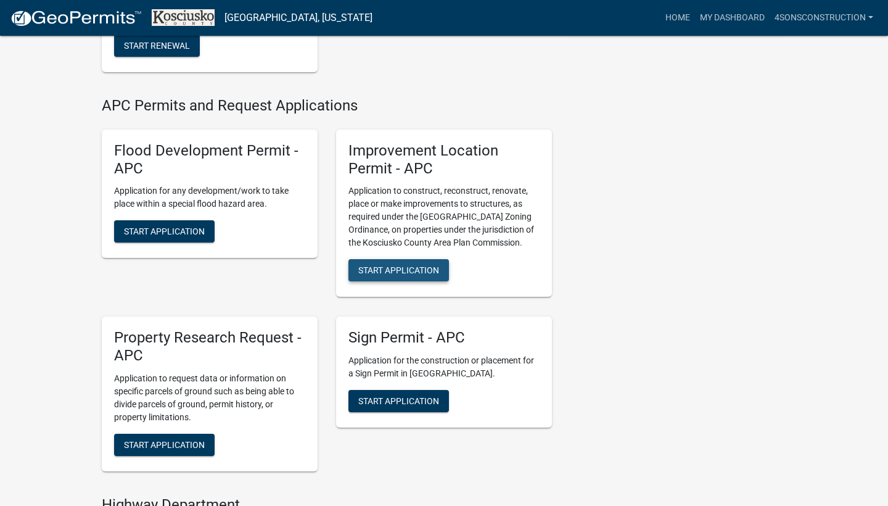
click at [395, 268] on span "Start Application" at bounding box center [398, 270] width 81 height 10
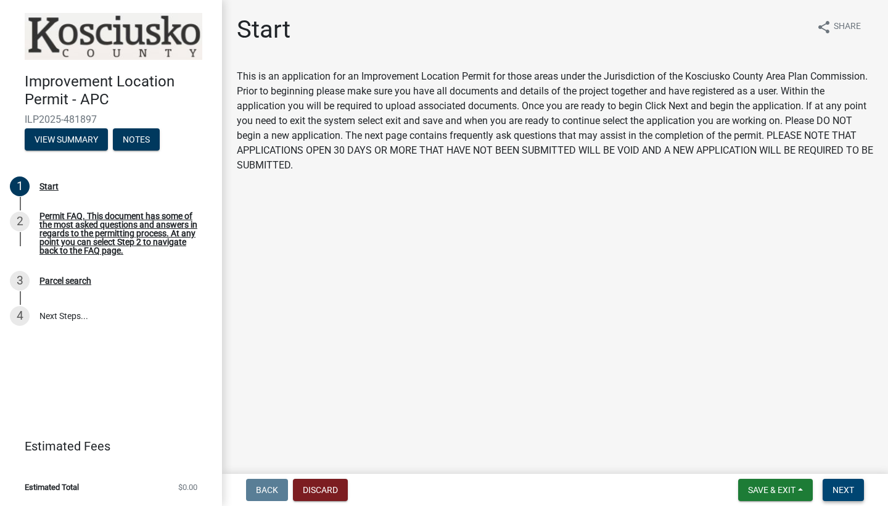
click at [854, 493] on span "Next" at bounding box center [844, 490] width 22 height 10
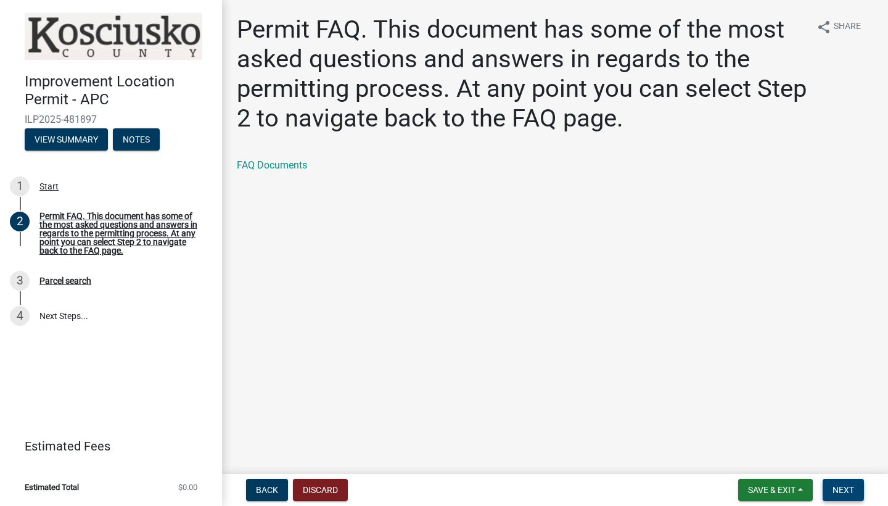
click at [838, 485] on span "Next" at bounding box center [844, 490] width 22 height 10
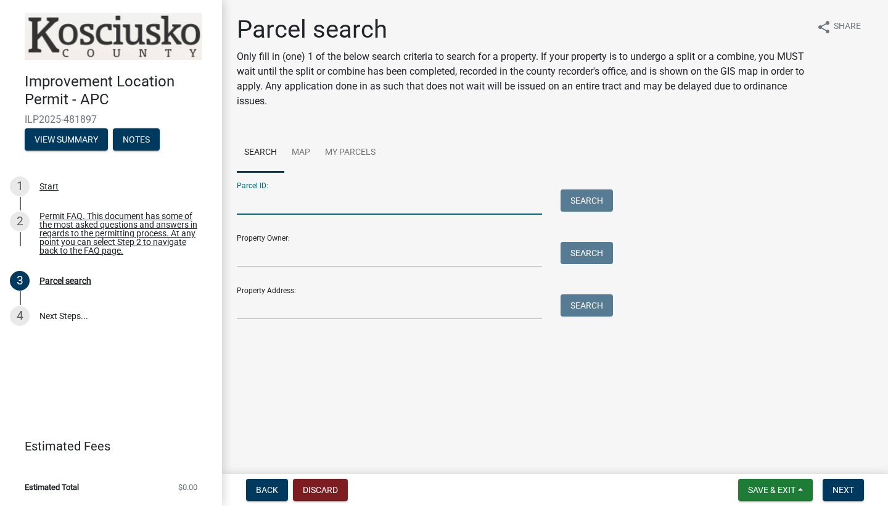
click at [265, 201] on input "Parcel ID:" at bounding box center [389, 201] width 305 height 25
type input "[PHONE_NUMBER].B"
click at [602, 213] on div "Search" at bounding box center [584, 201] width 65 height 25
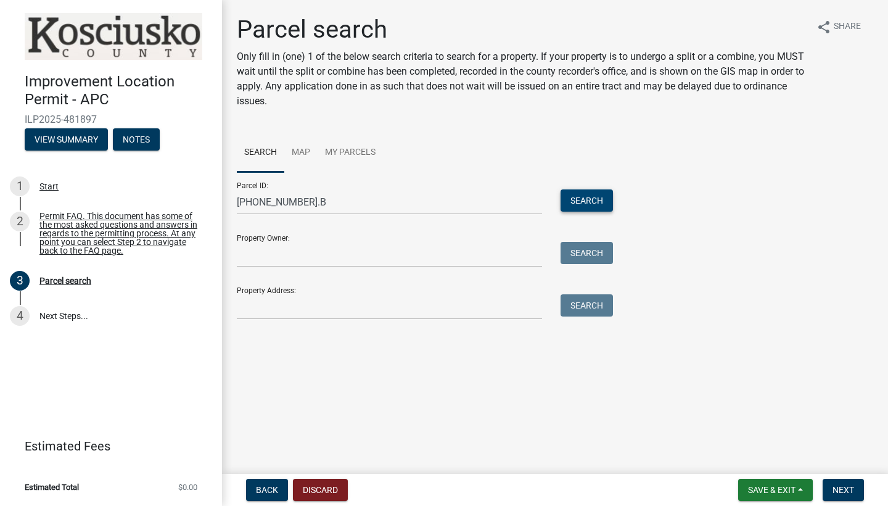
click at [599, 203] on button "Search" at bounding box center [587, 200] width 52 height 22
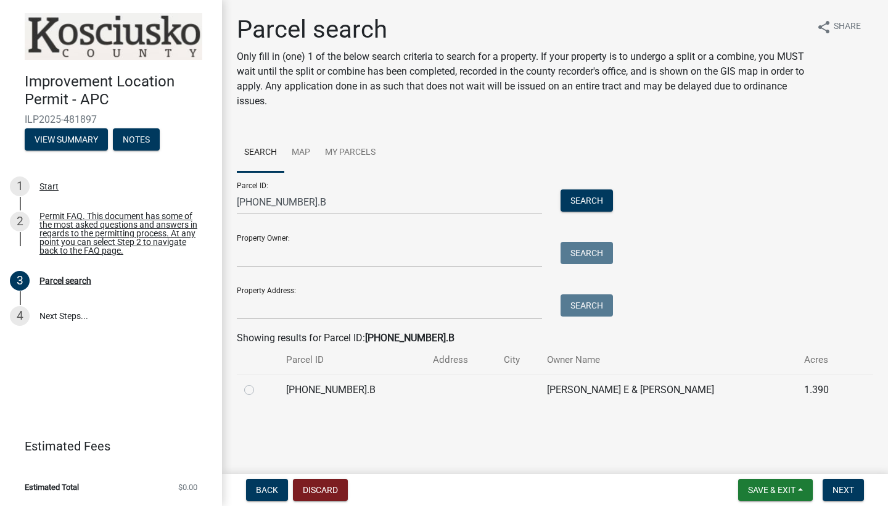
click at [259, 382] on label at bounding box center [259, 382] width 0 height 0
click at [259, 388] on input "radio" at bounding box center [263, 386] width 8 height 8
radio input "true"
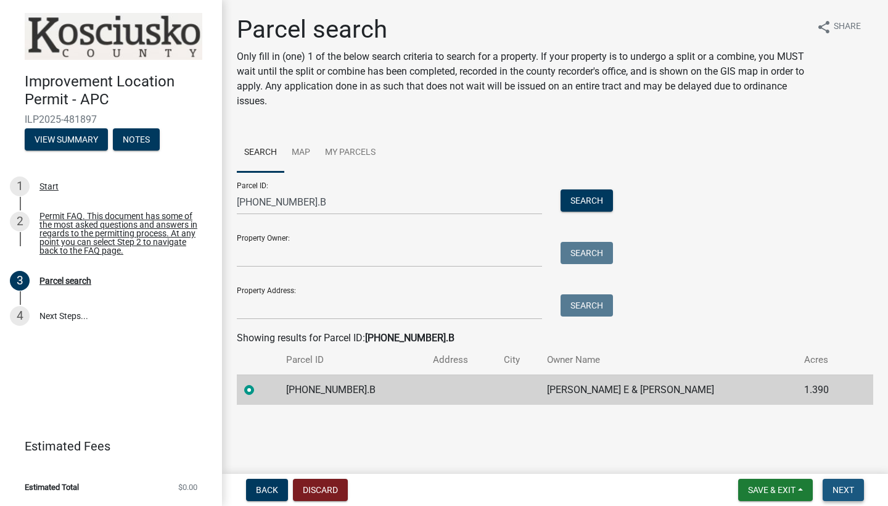
click at [838, 487] on span "Next" at bounding box center [844, 490] width 22 height 10
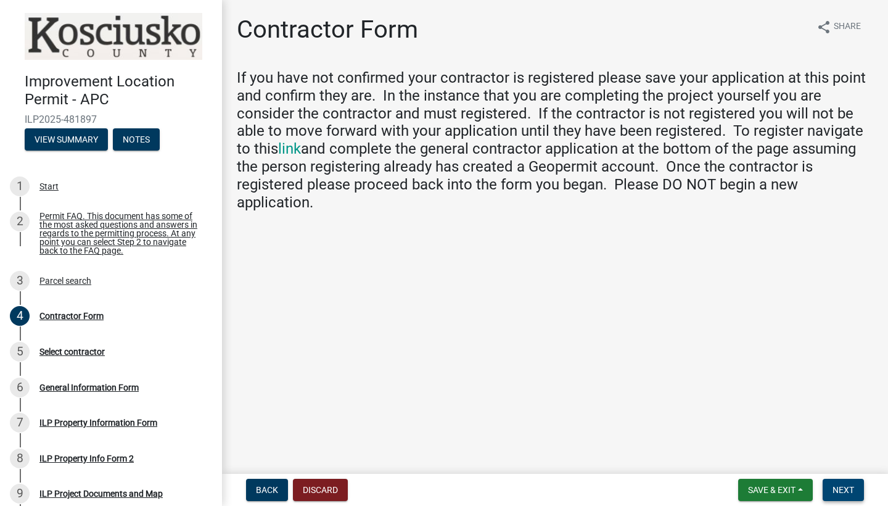
click at [843, 500] on button "Next" at bounding box center [843, 490] width 41 height 22
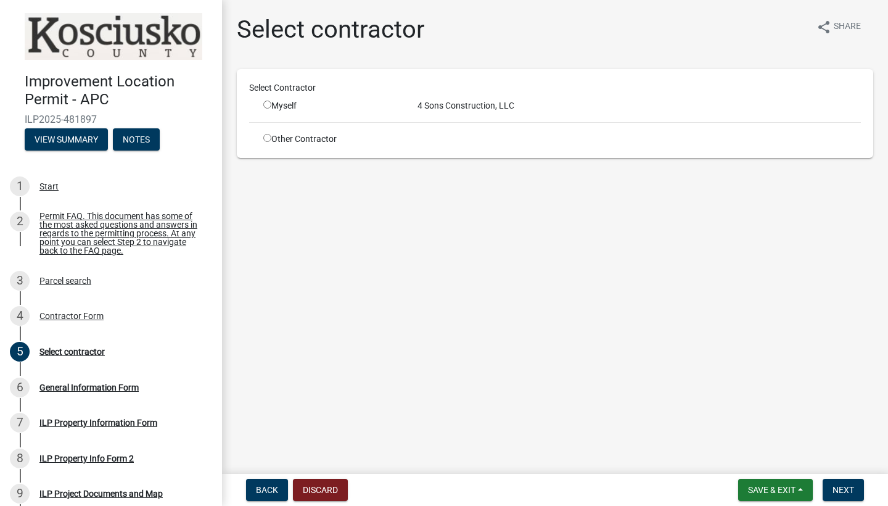
click at [267, 105] on input "radio" at bounding box center [267, 105] width 8 height 8
radio input "true"
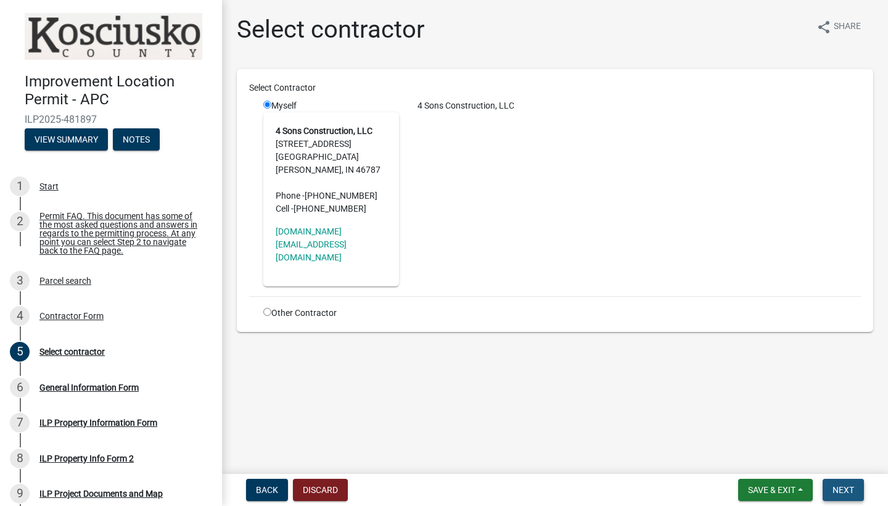
click at [836, 487] on span "Next" at bounding box center [844, 490] width 22 height 10
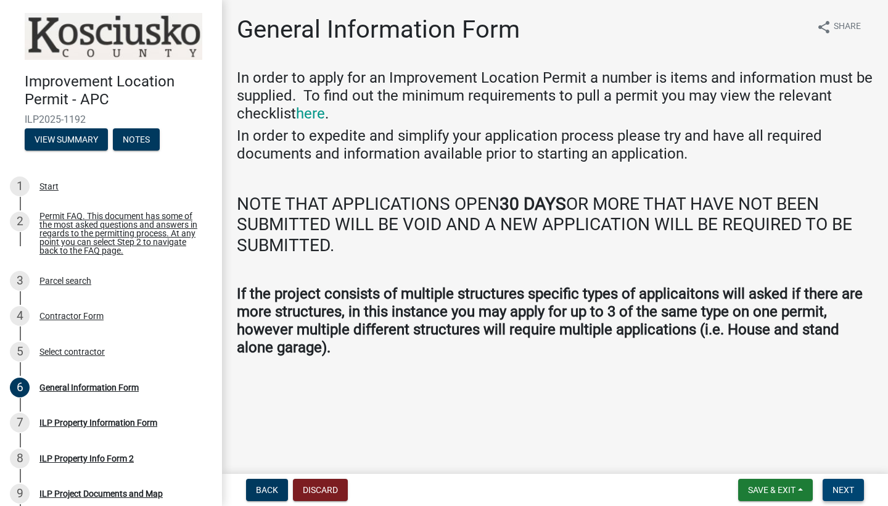
click at [843, 489] on span "Next" at bounding box center [844, 490] width 22 height 10
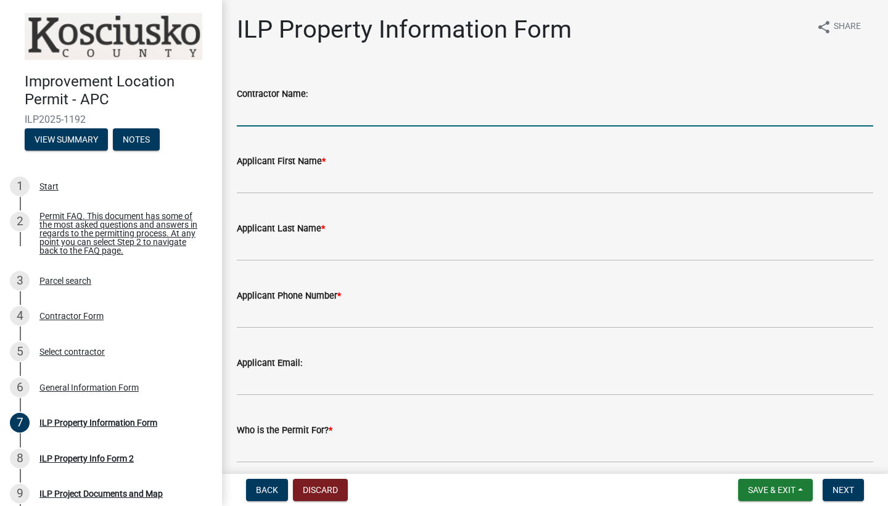
click at [258, 113] on input "Contractor Name:" at bounding box center [555, 113] width 637 height 25
type input "[PERSON_NAME]"
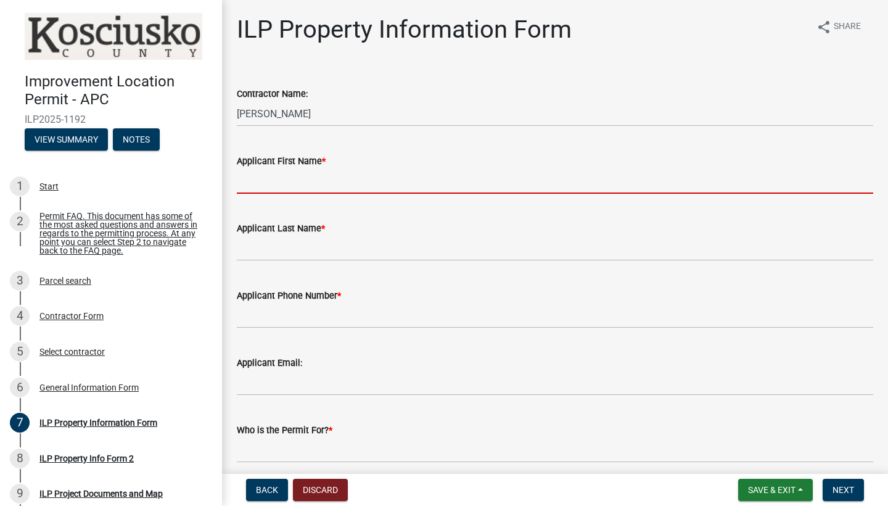
click at [283, 183] on input "Applicant First Name *" at bounding box center [555, 180] width 637 height 25
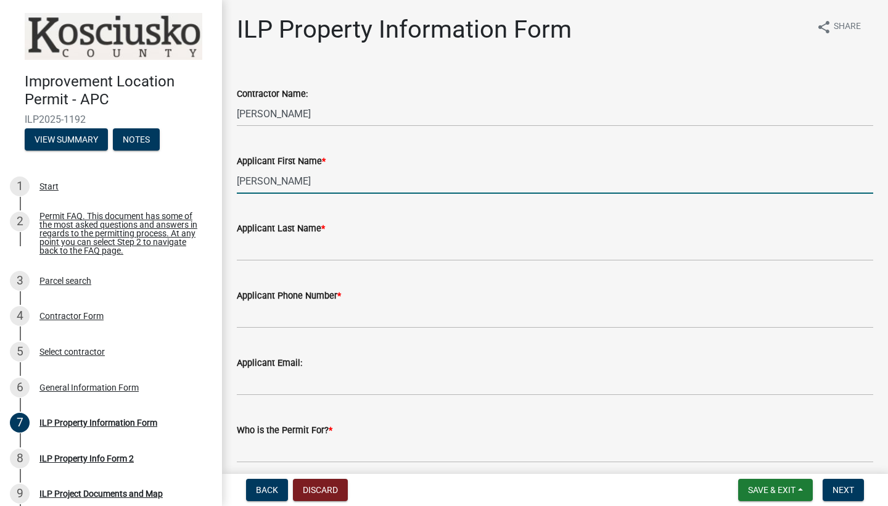
type input "[PERSON_NAME]"
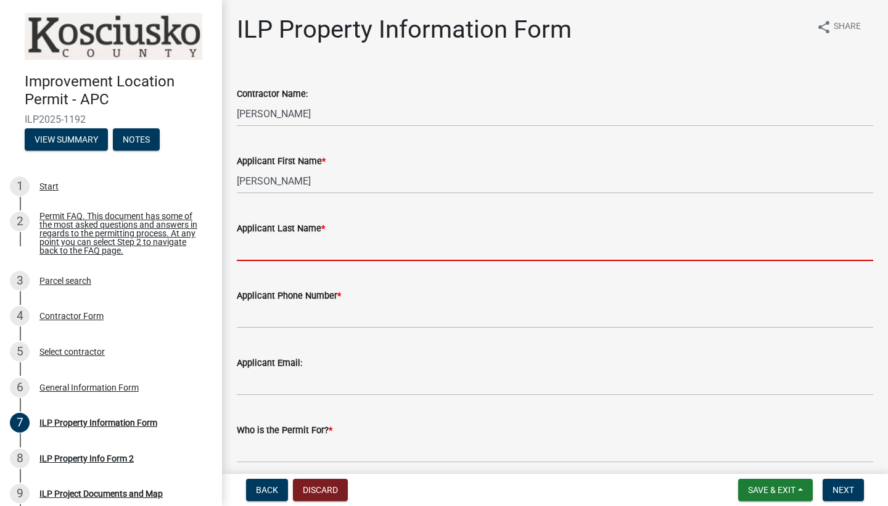
click at [313, 239] on input "Applicant Last Name *" at bounding box center [555, 248] width 637 height 25
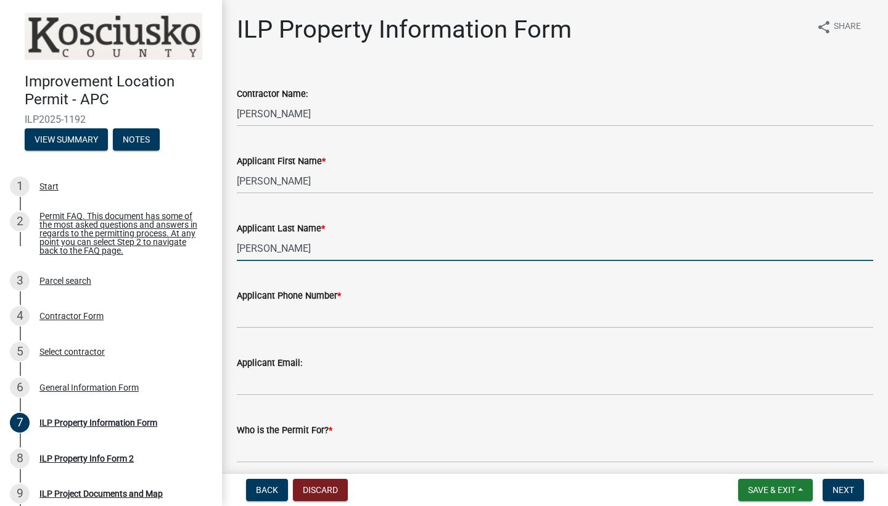
type input "[PERSON_NAME]"
click at [289, 320] on input "Applicant Phone Number *" at bounding box center [555, 315] width 637 height 25
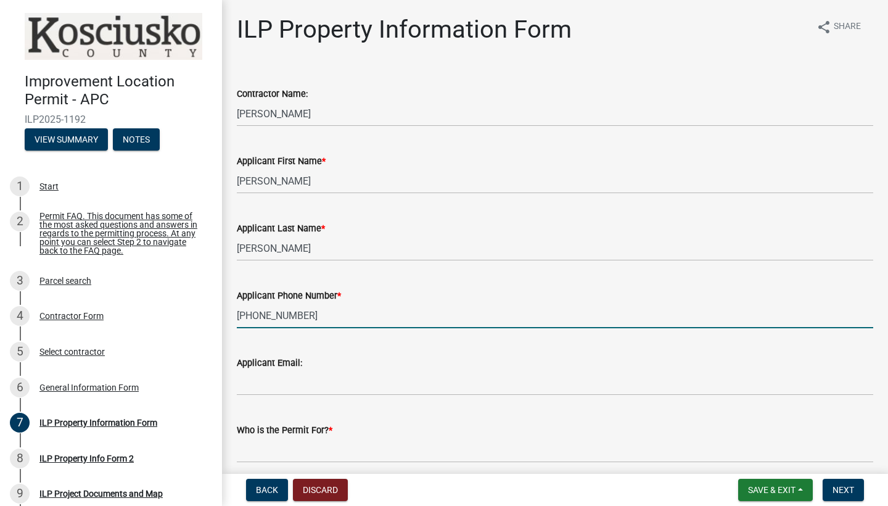
type input "[PHONE_NUMBER]"
click at [307, 455] on input "Who is the Permit For? *" at bounding box center [555, 449] width 637 height 25
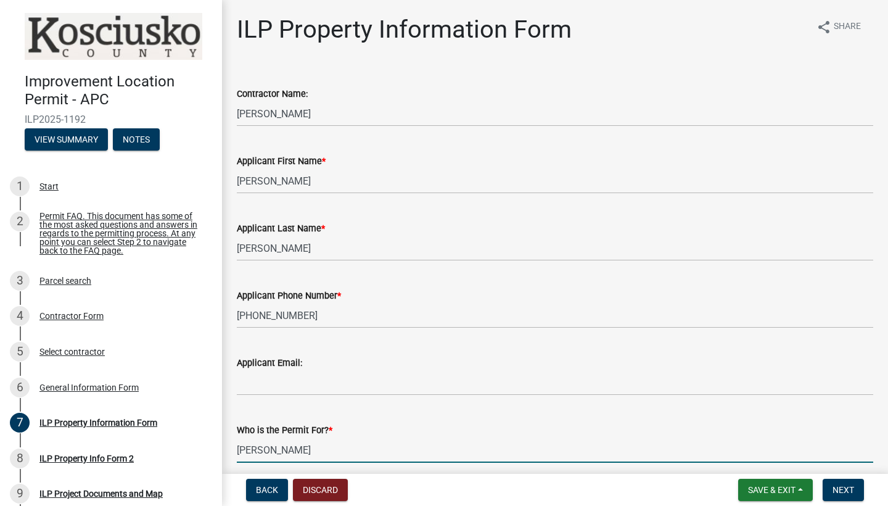
type input "Kevin Kogut"
click at [401, 370] on div "Applicant Email:" at bounding box center [555, 362] width 637 height 15
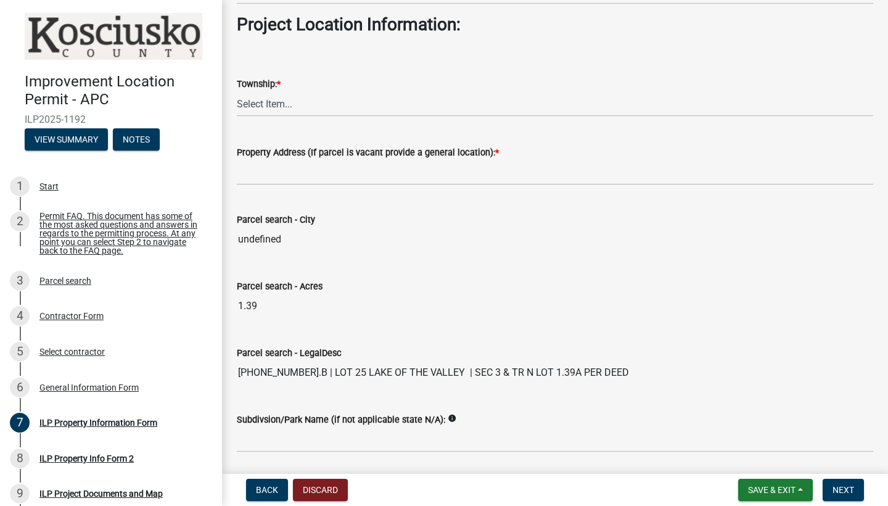
scroll to position [904, 0]
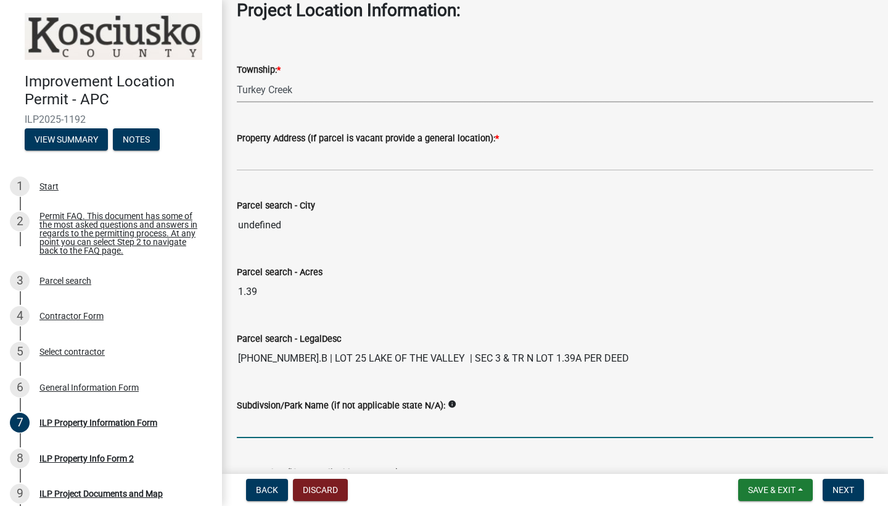
click at [613, 428] on input "Subdivsion/Park Name (if not applicable state N/A):" at bounding box center [555, 425] width 637 height 25
click at [552, 279] on input "1.39" at bounding box center [555, 291] width 637 height 25
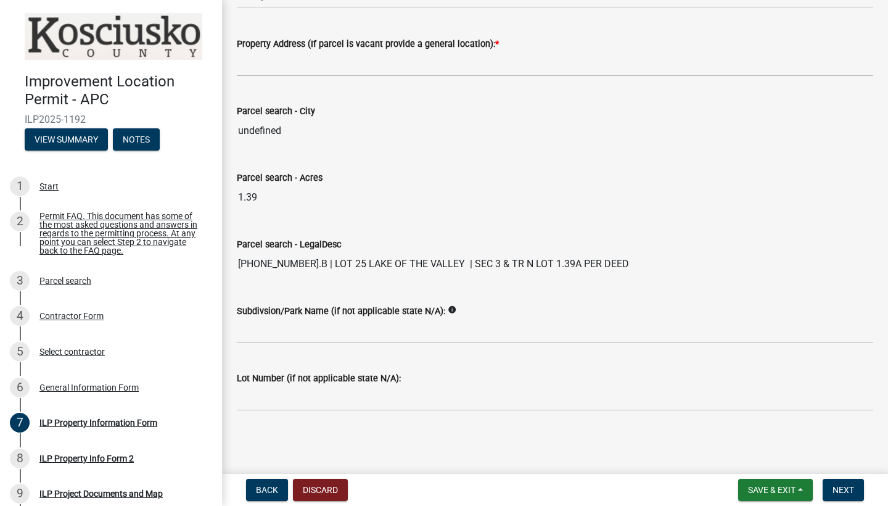
scroll to position [998, 0]
click at [835, 493] on span "Next" at bounding box center [844, 490] width 22 height 10
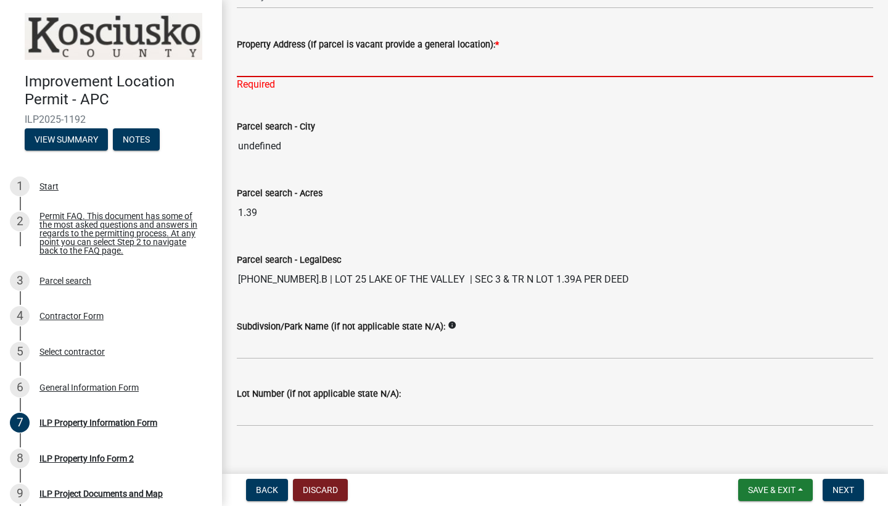
click at [265, 66] on input "Property Address (If parcel is vacant provide a general location): *" at bounding box center [555, 64] width 637 height 25
click at [587, 47] on div "Property Address (If parcel is vacant provide a general location): *" at bounding box center [555, 44] width 637 height 15
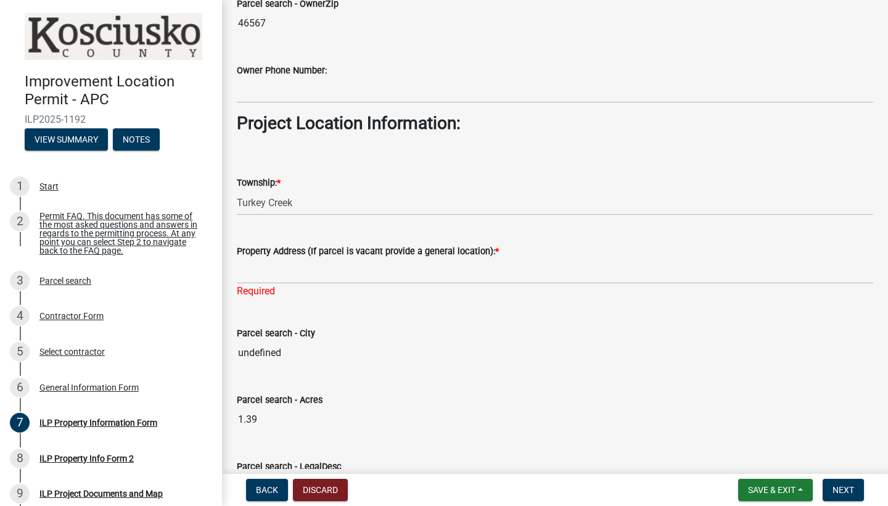
scroll to position [777, 0]
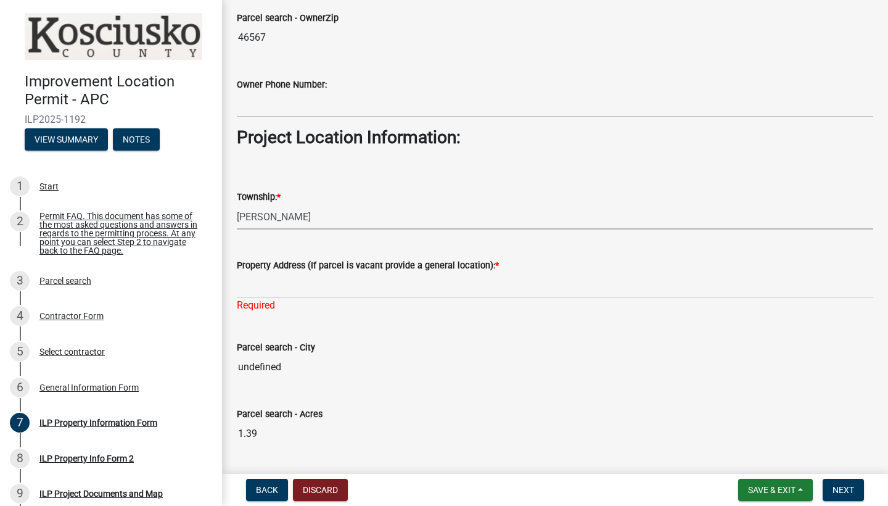
select select "43c67e15-aa71-4662-a612-5084d59379d6"
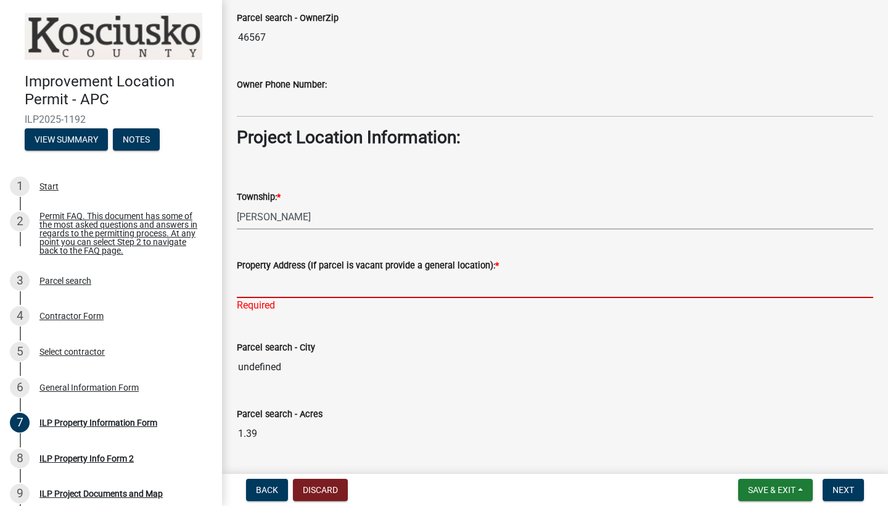
click at [248, 277] on input "Property Address (If parcel is vacant provide a general location): *" at bounding box center [555, 285] width 637 height 25
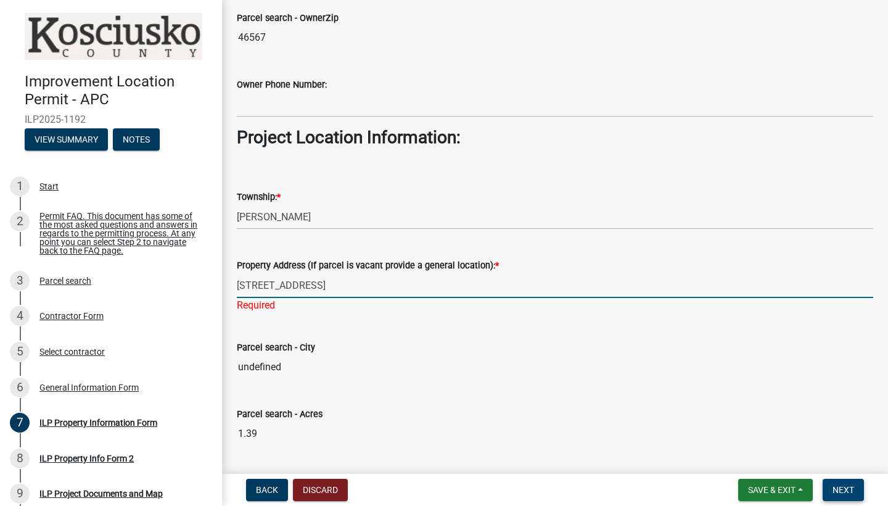
type input "12740 n 250 e, millford, IN 46542"
click at [854, 485] on span "Next" at bounding box center [844, 490] width 22 height 10
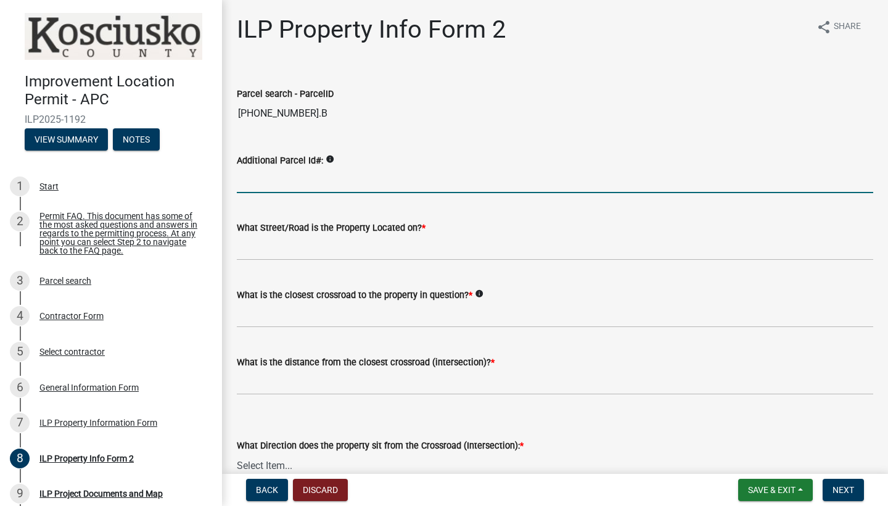
click at [280, 178] on input "Additional Parcel Id#:" at bounding box center [555, 180] width 637 height 25
type input "027-041-006.B"
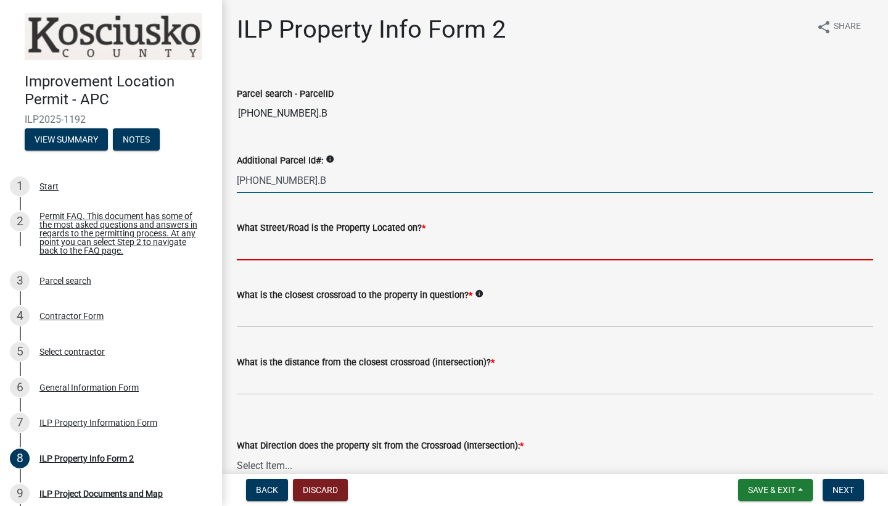
click at [325, 247] on input "What Street/Road is the Property Located on? *" at bounding box center [555, 247] width 637 height 25
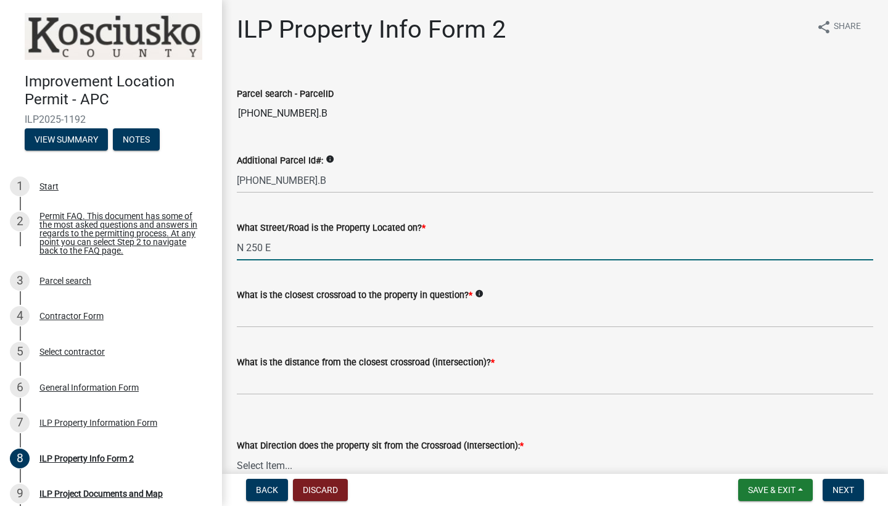
type input "N 250 E"
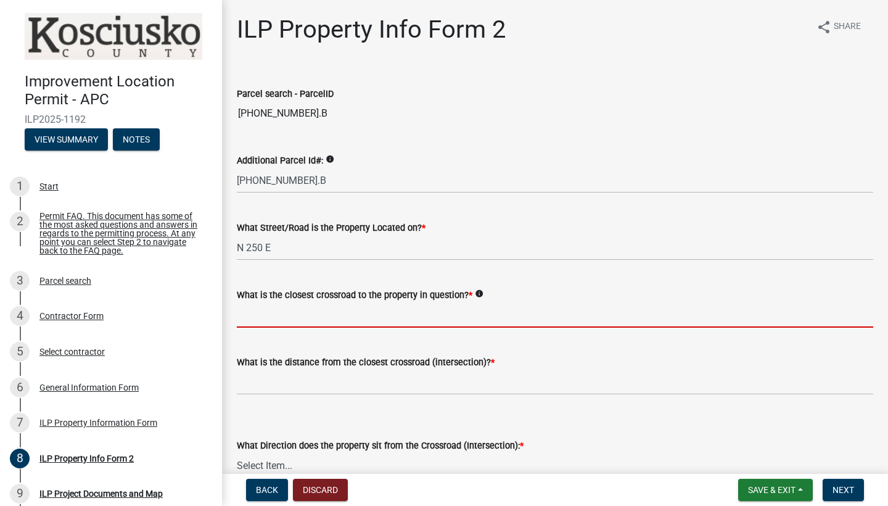
click at [363, 320] on input "What is the closest crossroad to the property in question? *" at bounding box center [555, 314] width 637 height 25
type input "250 E"
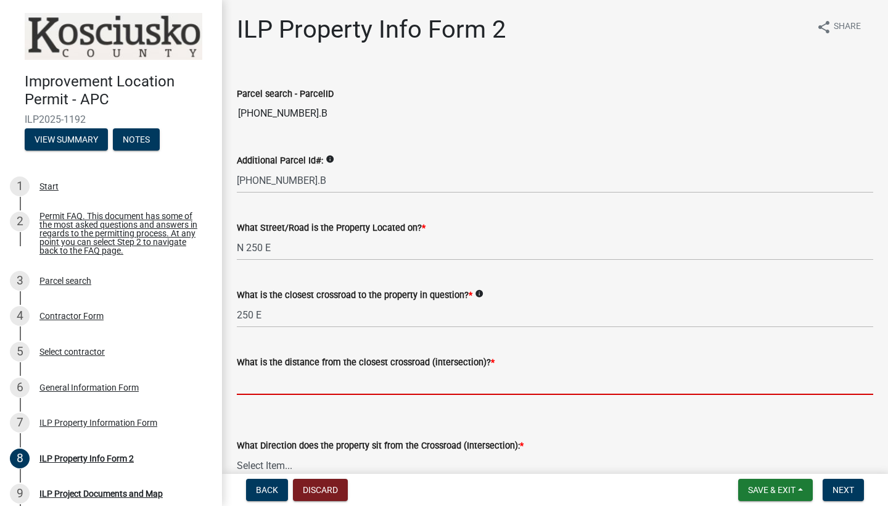
click at [350, 383] on input "text" at bounding box center [555, 382] width 637 height 25
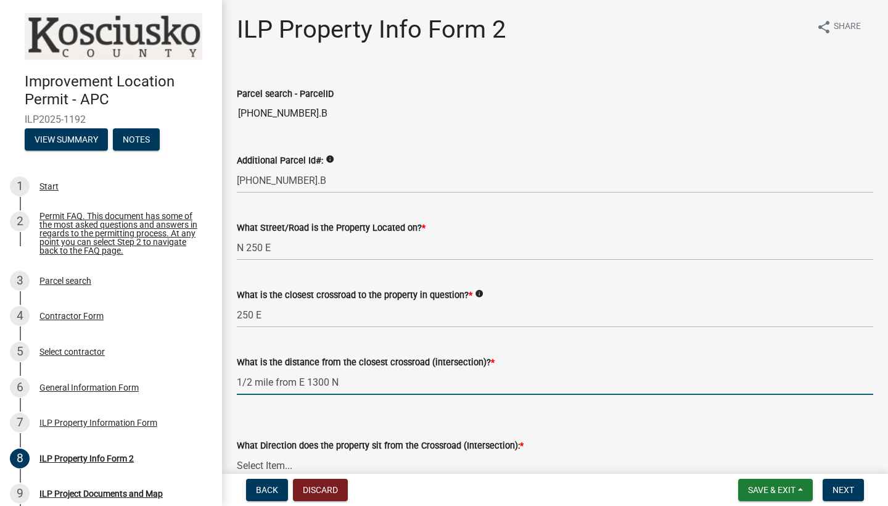
type input "121300"
click at [576, 343] on div "What is the distance from the closest crossroad (intersection)? * 121300" at bounding box center [555, 365] width 637 height 57
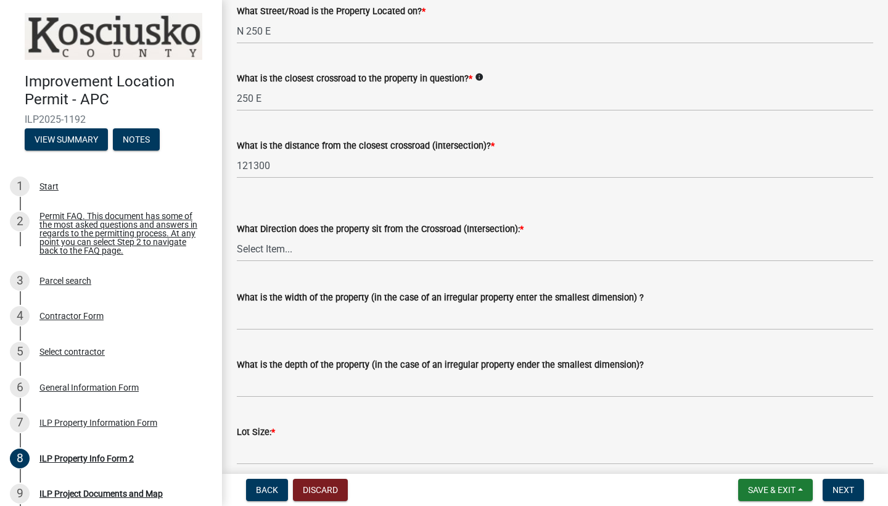
scroll to position [226, 0]
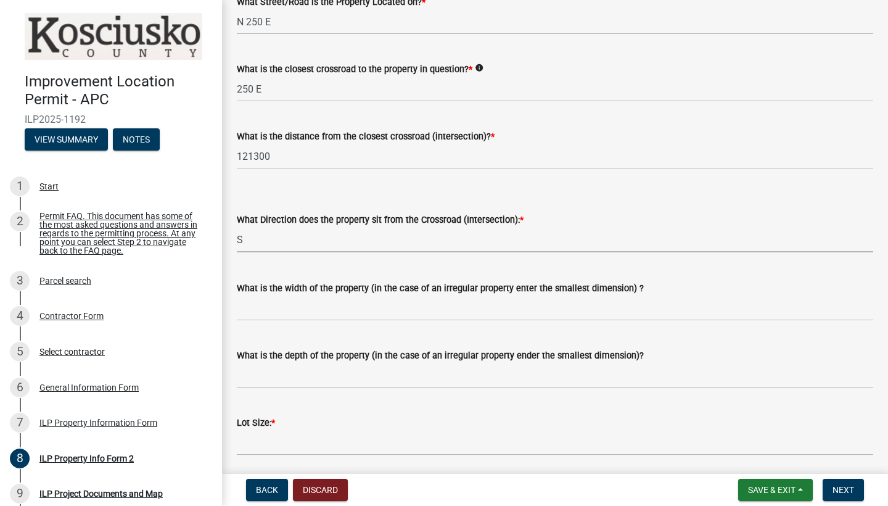
select select "30cad654-0079-4cbe-a349-097ae71a5774"
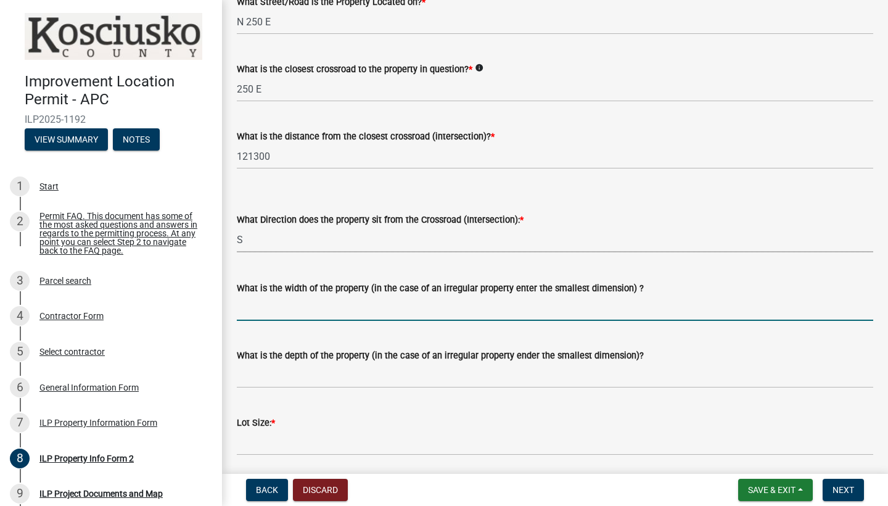
click at [360, 308] on input "What is the width of the property (in the case of an irregular property enter t…" at bounding box center [555, 308] width 637 height 25
type input "262.18'"
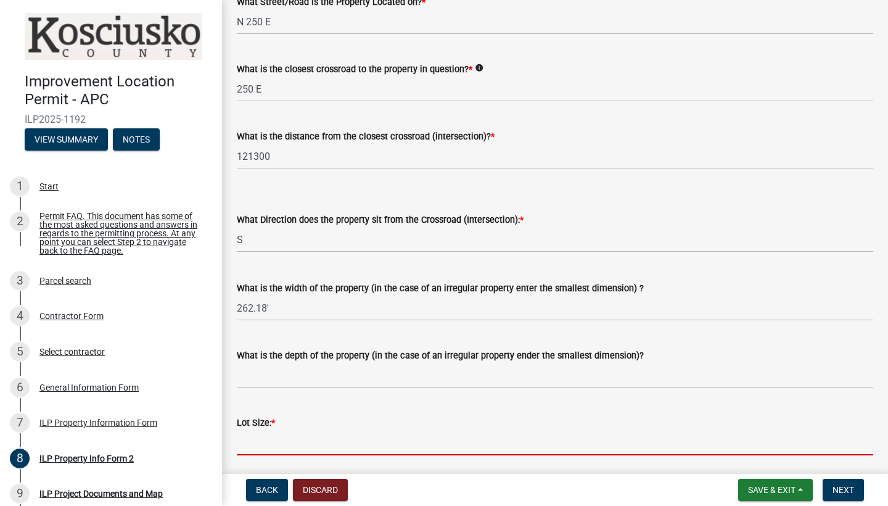
click at [270, 452] on input "text" at bounding box center [555, 442] width 637 height 25
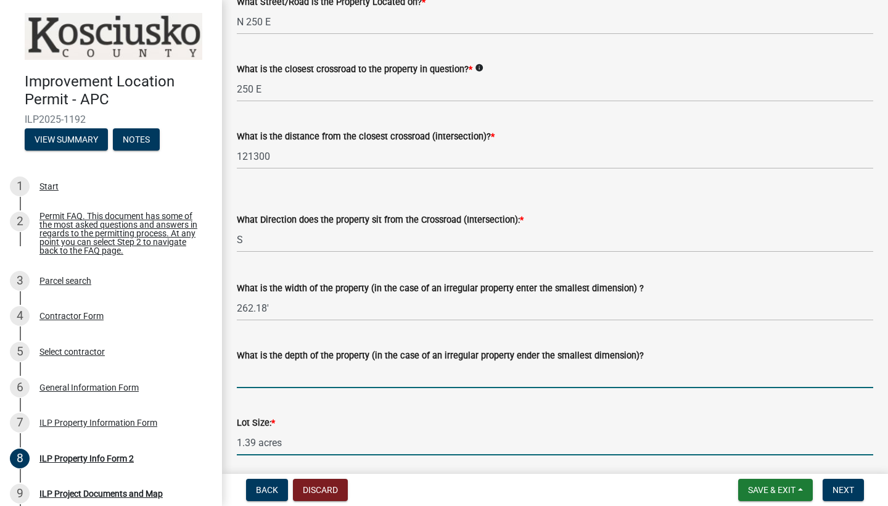
type input "1.39"
click at [259, 381] on input "What is the depth of the property (in the case of an irregular property ender t…" at bounding box center [555, 375] width 637 height 25
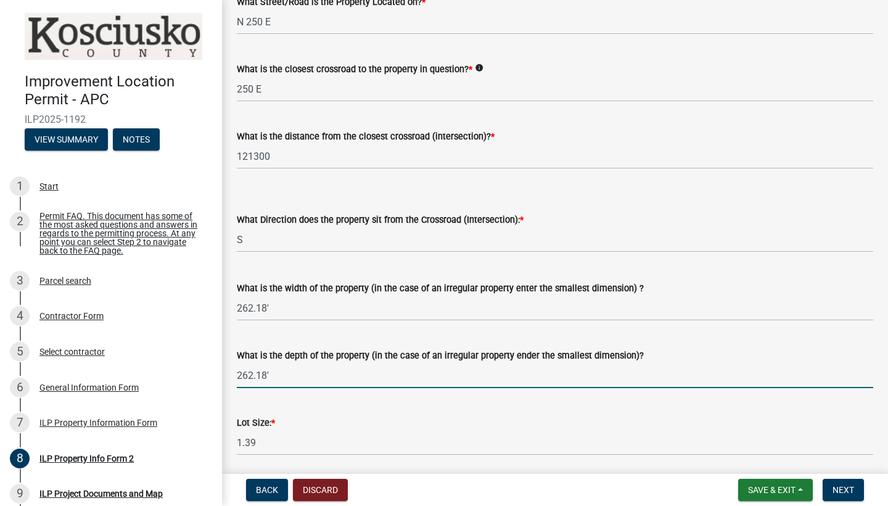
type input "262.18'"
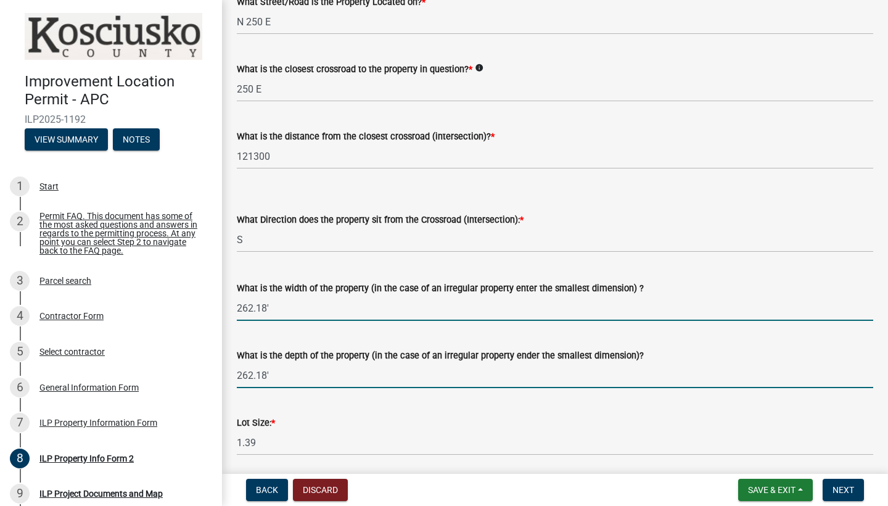
click at [281, 311] on input "262.18'" at bounding box center [555, 308] width 637 height 25
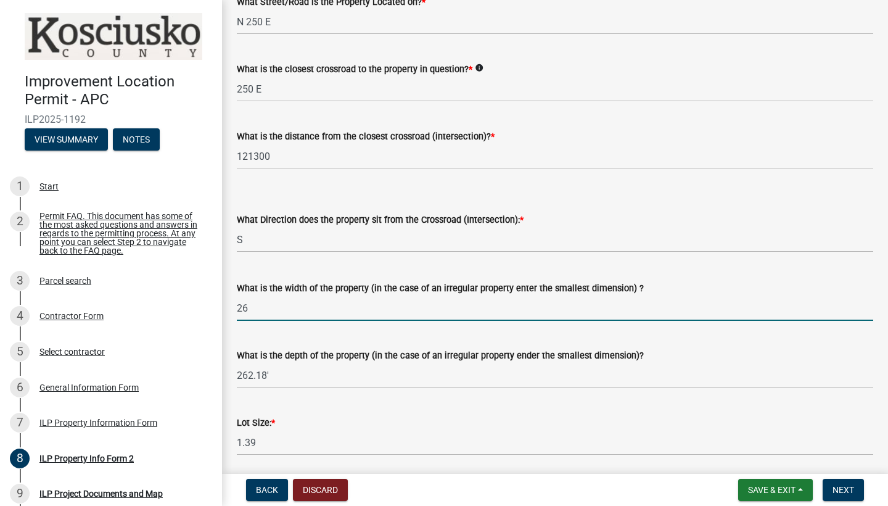
type input "2"
type input "470'"
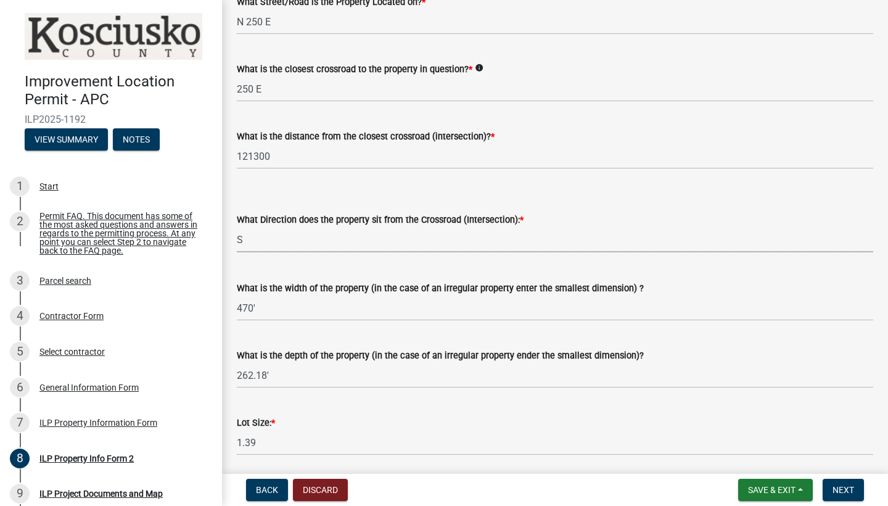
click at [787, 123] on div "What is the distance from the closest crossroad (intersection)? * 121300" at bounding box center [555, 140] width 637 height 57
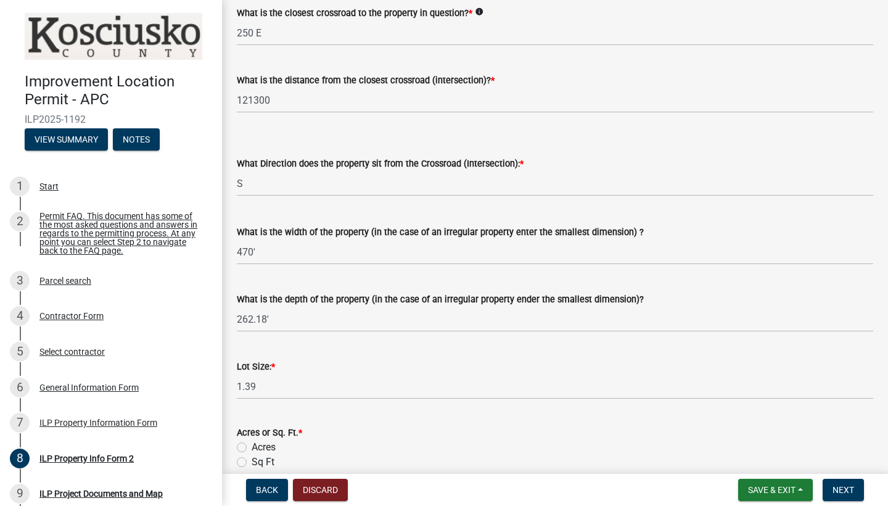
scroll to position [287, 0]
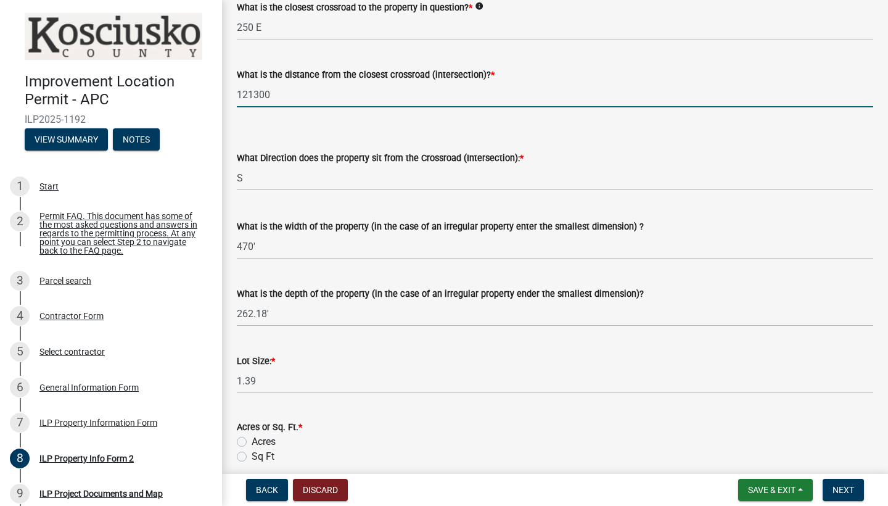
click at [249, 95] on input "121300" at bounding box center [555, 94] width 637 height 25
click at [242, 94] on input "12 1300" at bounding box center [555, 94] width 637 height 25
click at [265, 96] on input "1/2 mie from 1300" at bounding box center [555, 94] width 637 height 25
click at [341, 97] on input "1/2 mile from 1300" at bounding box center [555, 94] width 637 height 25
click at [299, 93] on input "1/2 mile from 1300" at bounding box center [555, 94] width 637 height 25
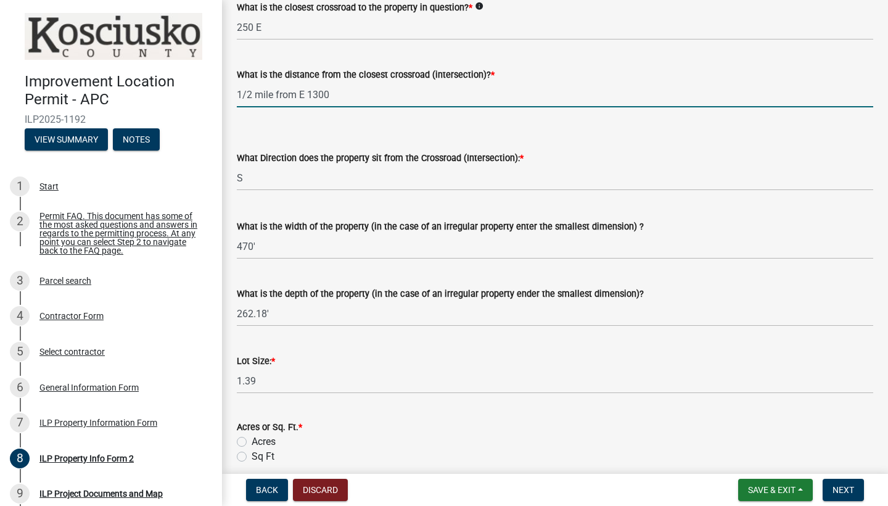
click at [339, 99] on input "1/2 mile from E 1300" at bounding box center [555, 94] width 637 height 25
type input "121300"
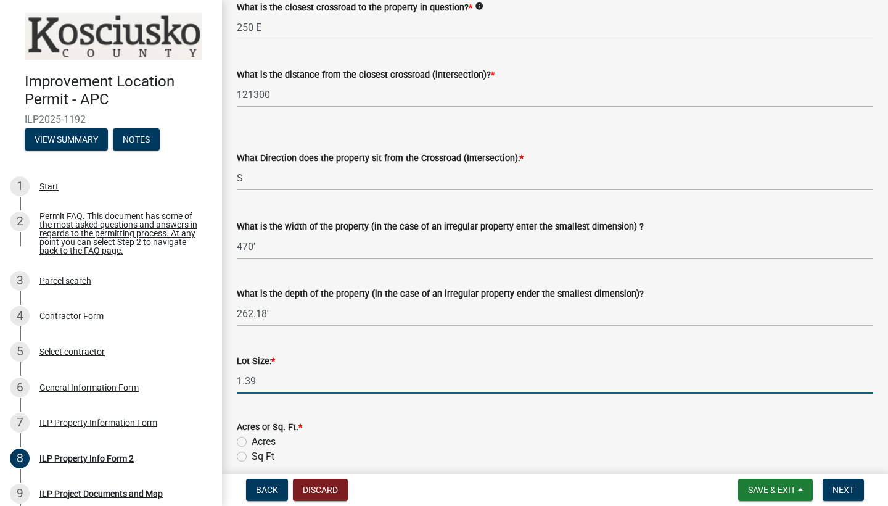
click at [675, 386] on input "1.39" at bounding box center [555, 380] width 637 height 25
click at [252, 444] on label "Acres" at bounding box center [264, 441] width 24 height 15
click at [252, 442] on input "Acres" at bounding box center [256, 438] width 8 height 8
radio input "true"
click at [521, 448] on div "Acres" at bounding box center [555, 441] width 637 height 15
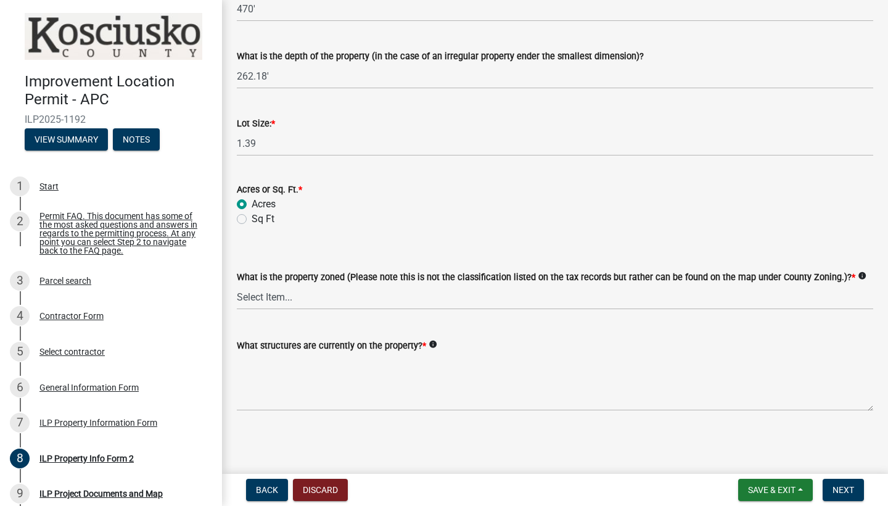
scroll to position [545, 0]
select select "1146270b-2111-4e23-bf7f-74ce85cf7041"
click at [263, 397] on textarea "What structures are currently on the property? *" at bounding box center [555, 382] width 637 height 58
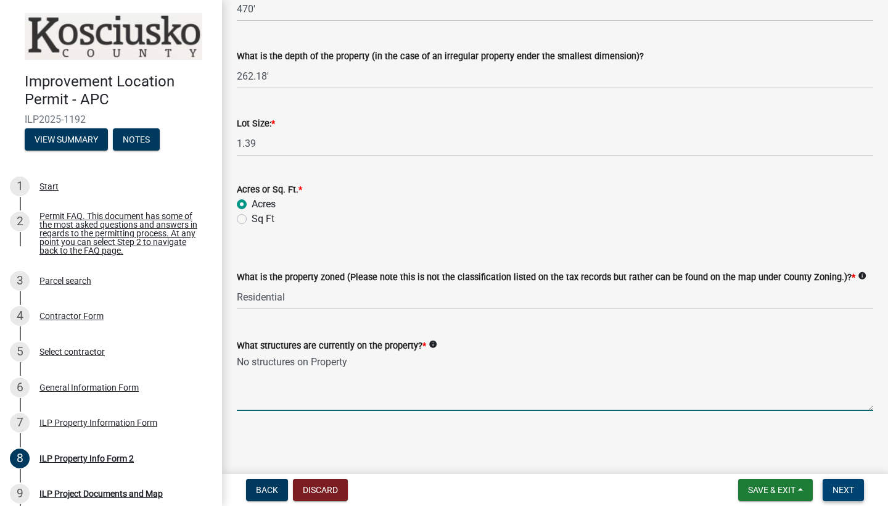
type textarea "No structures on Property"
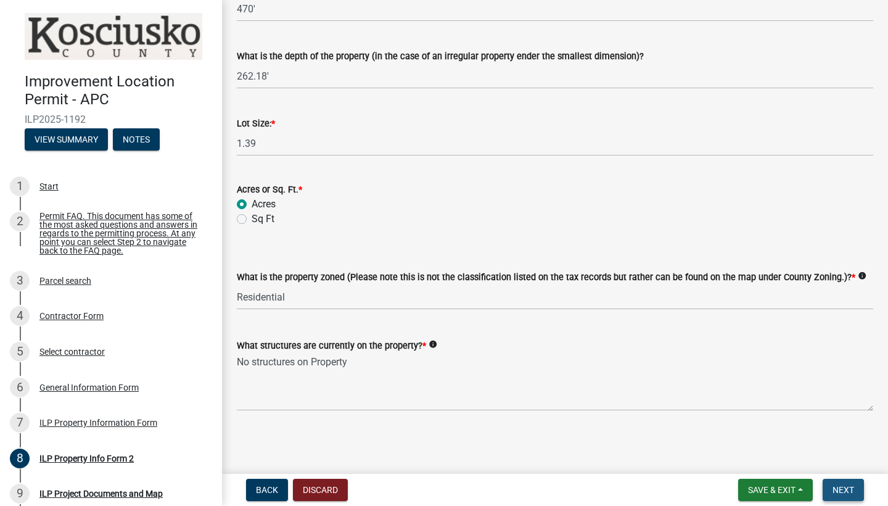
click at [833, 491] on span "Next" at bounding box center [844, 490] width 22 height 10
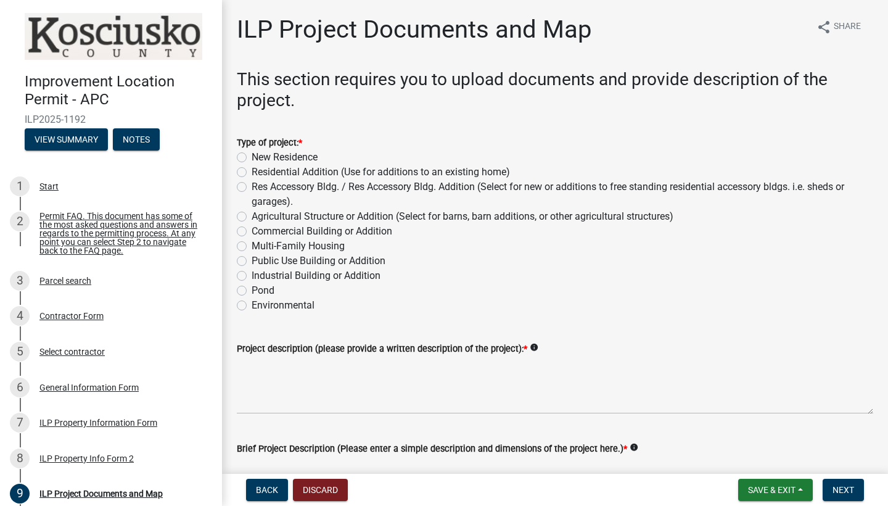
click at [252, 157] on label "New Residence" at bounding box center [285, 157] width 66 height 15
click at [252, 157] on input "New Residence" at bounding box center [256, 154] width 8 height 8
radio input "true"
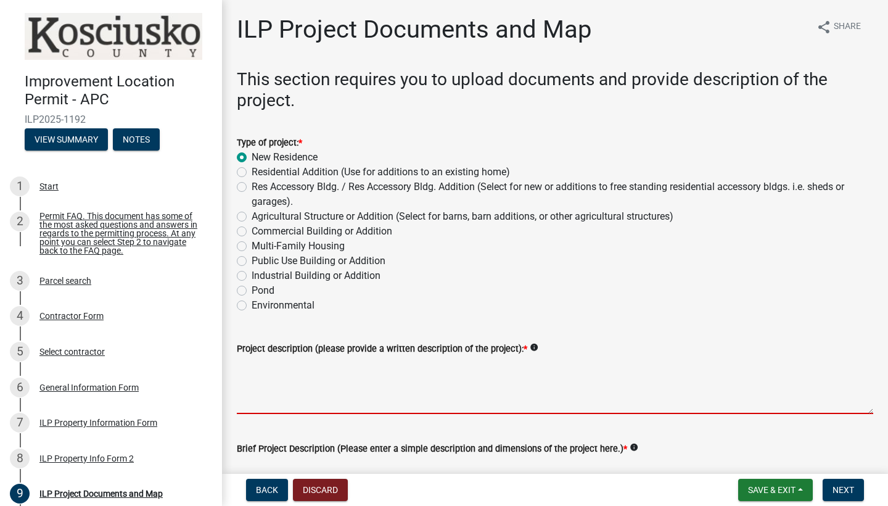
click at [333, 399] on textarea "Project description (please provide a written description of the project): *" at bounding box center [555, 385] width 637 height 58
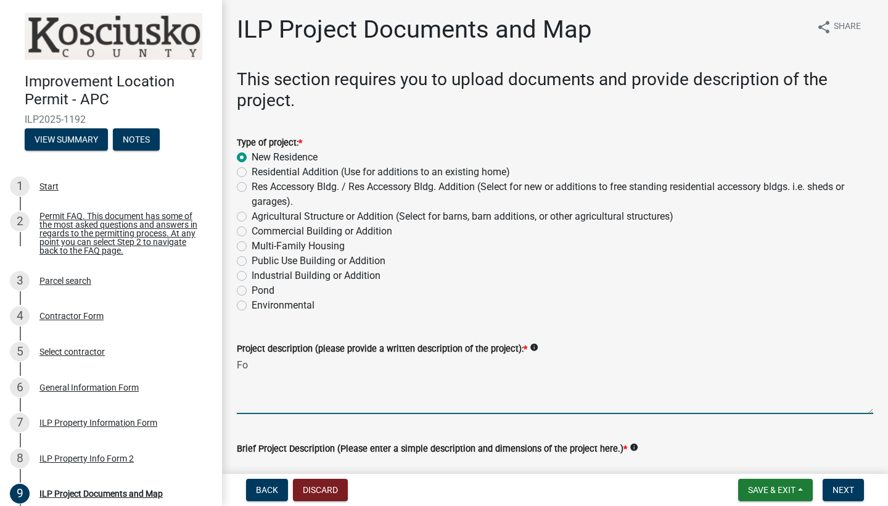
type textarea "F"
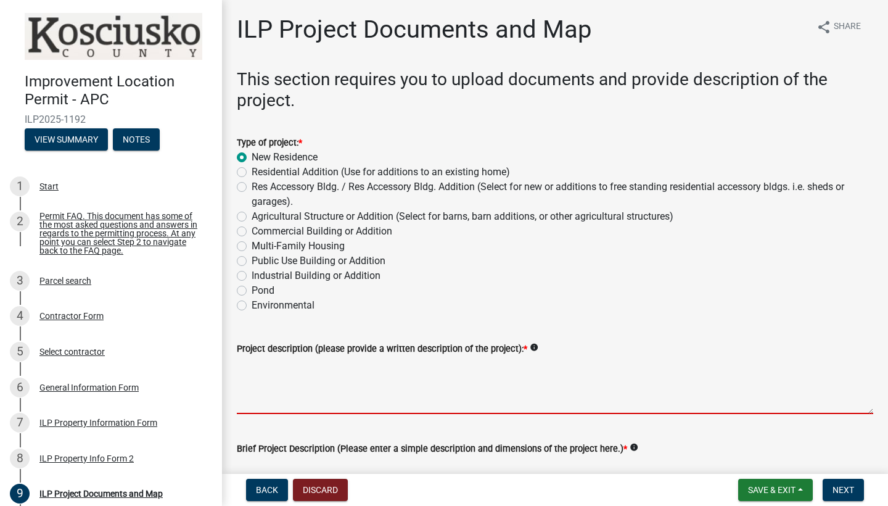
type textarea "w"
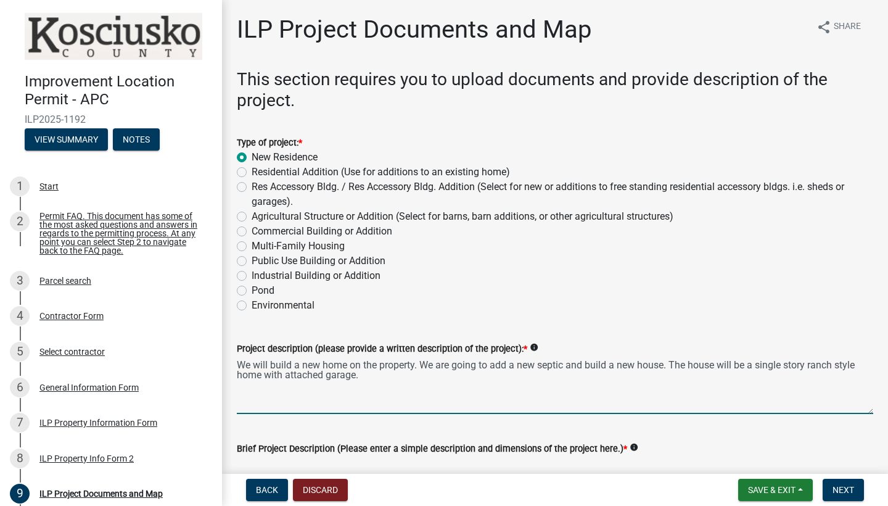
click at [526, 371] on textarea "We will build a new home on the property. We are going to add a new septic and …" at bounding box center [555, 385] width 637 height 58
type textarea "We will build a new home on the property. We are going to add a new septic and …"
click at [785, 307] on div "Environmental" at bounding box center [555, 305] width 637 height 15
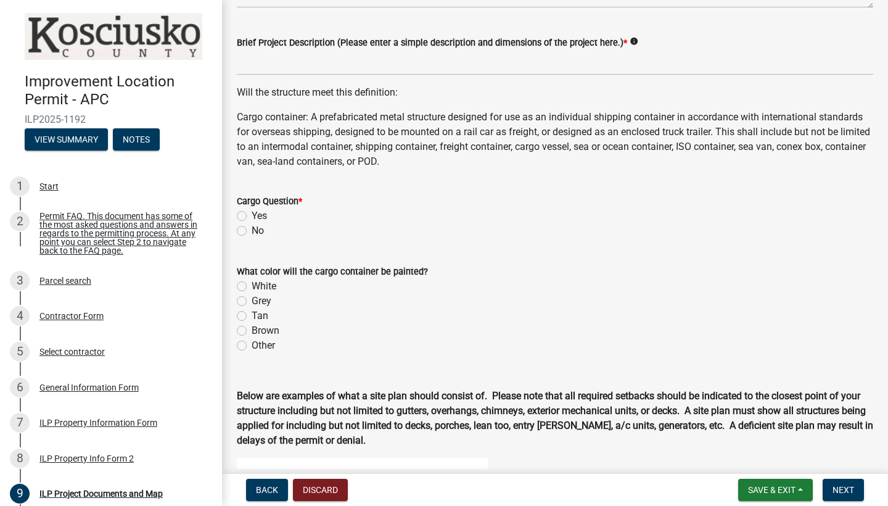
scroll to position [416, 0]
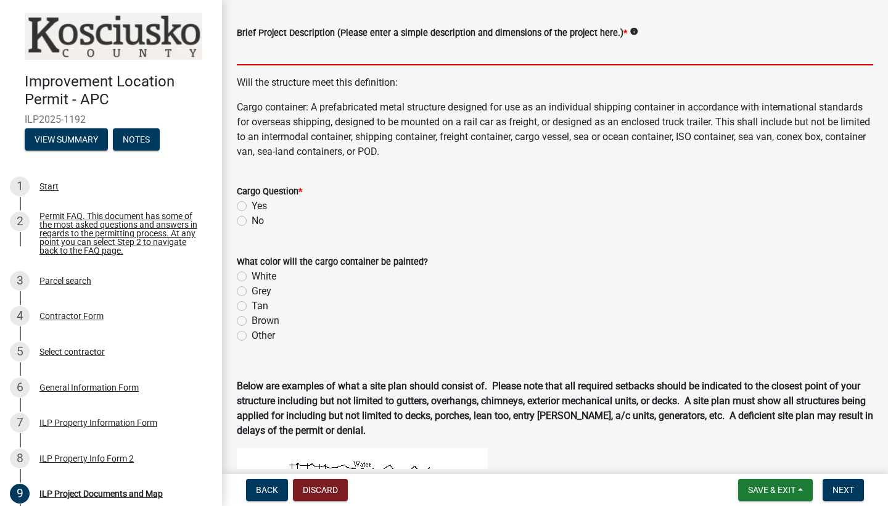
click at [265, 58] on input "Brief Project Description (Please enter a simple description and dimensions of …" at bounding box center [555, 52] width 637 height 25
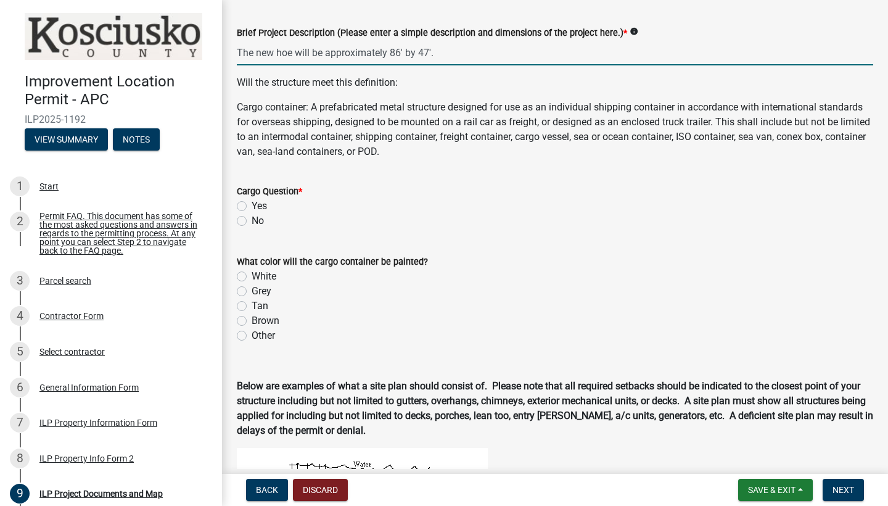
type input "The new hoe will be approximately 86' by 47'."
click at [240, 221] on div "Cargo Question * Yes No" at bounding box center [555, 206] width 637 height 44
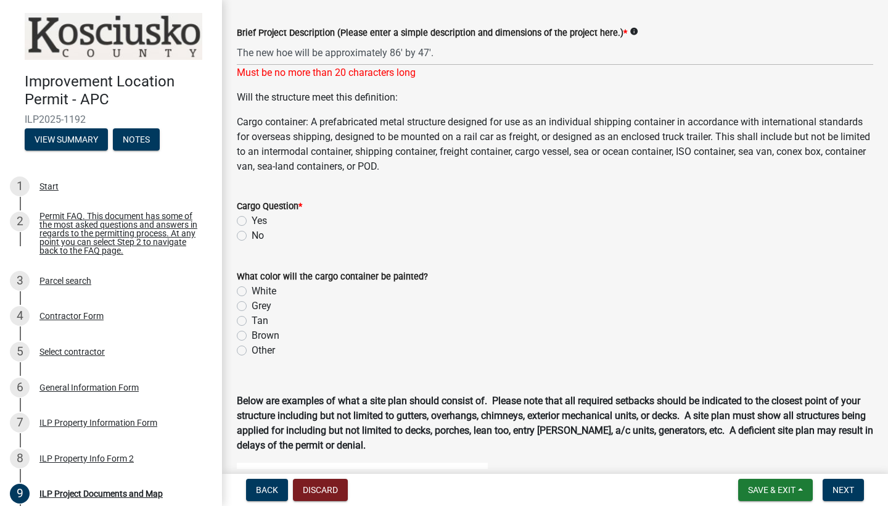
click at [252, 236] on label "No" at bounding box center [258, 235] width 12 height 15
click at [252, 236] on input "No" at bounding box center [256, 232] width 8 height 8
radio input "true"
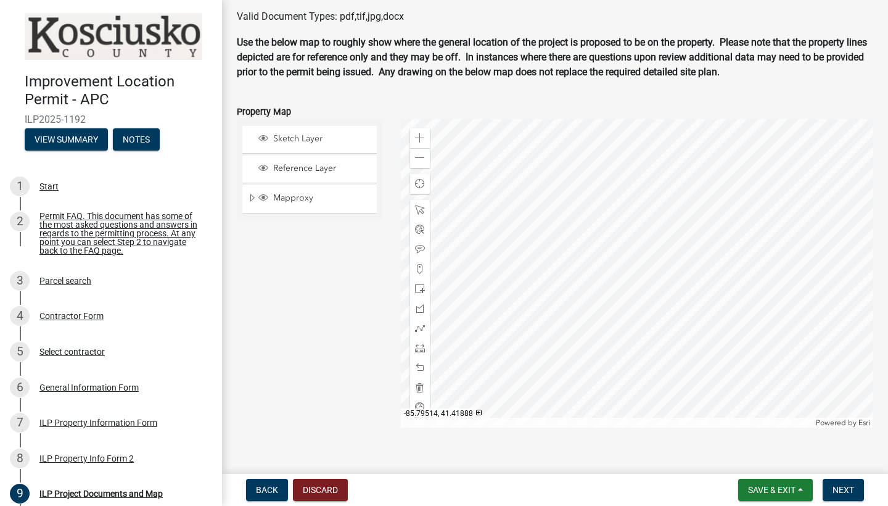
scroll to position [1370, 0]
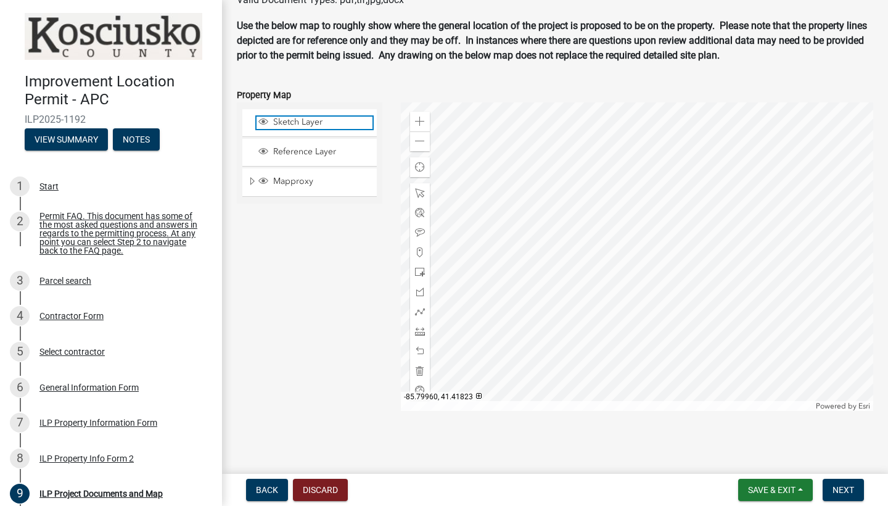
click at [305, 118] on span "Sketch Layer" at bounding box center [321, 122] width 102 height 11
click at [420, 308] on span at bounding box center [420, 312] width 10 height 10
click at [419, 122] on span at bounding box center [420, 122] width 10 height 10
click at [304, 124] on span "Sketch Layer" at bounding box center [321, 122] width 102 height 11
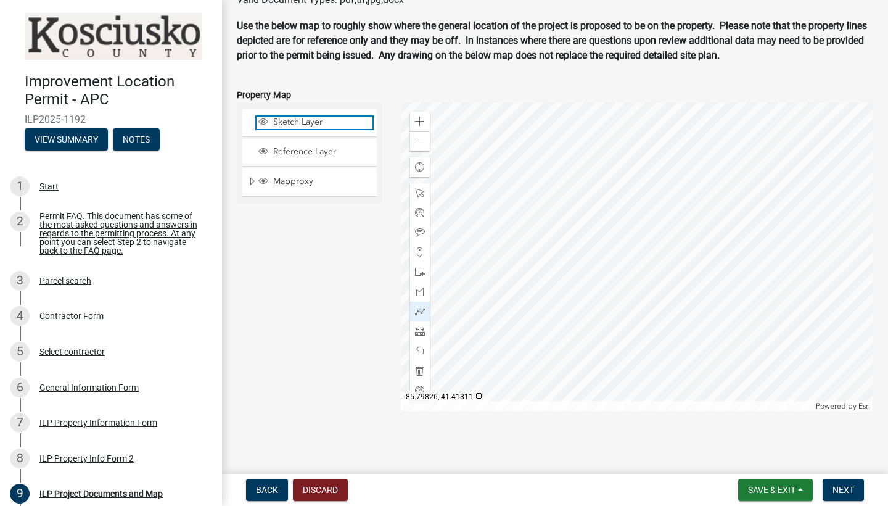
click at [304, 124] on span "Sketch Layer" at bounding box center [321, 122] width 102 height 11
click at [274, 125] on span "Sketch Layer" at bounding box center [321, 122] width 102 height 11
click at [421, 312] on span at bounding box center [420, 312] width 10 height 10
click at [418, 244] on div at bounding box center [420, 252] width 20 height 20
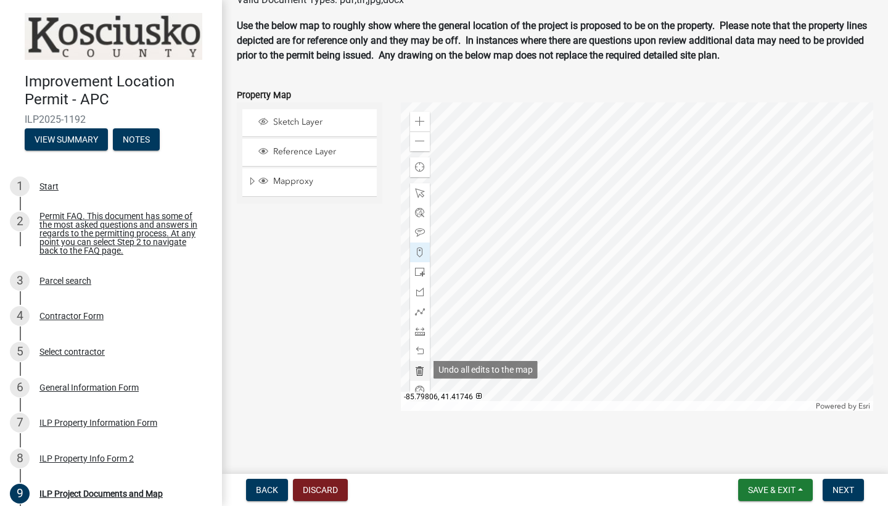
click at [418, 366] on span at bounding box center [420, 371] width 10 height 10
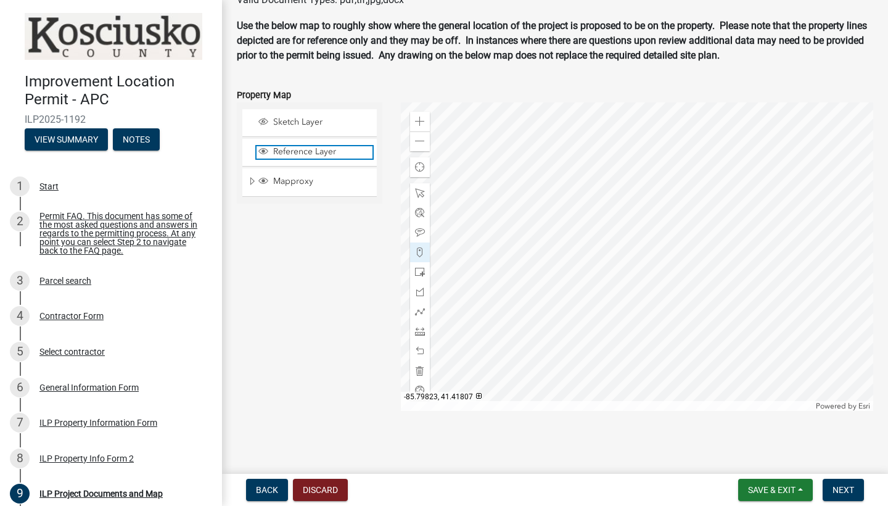
click at [283, 147] on span "Reference Layer" at bounding box center [321, 151] width 102 height 11
click at [422, 196] on span at bounding box center [420, 193] width 10 height 10
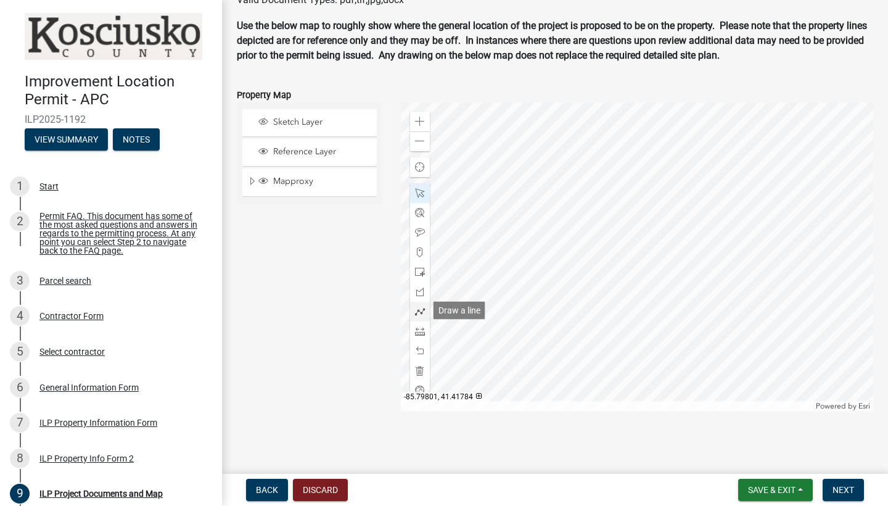
click at [423, 311] on span at bounding box center [420, 312] width 10 height 10
click at [418, 376] on div at bounding box center [420, 371] width 20 height 20
click at [420, 371] on span at bounding box center [420, 371] width 10 height 10
click at [759, 492] on span "Save & Exit" at bounding box center [772, 490] width 48 height 10
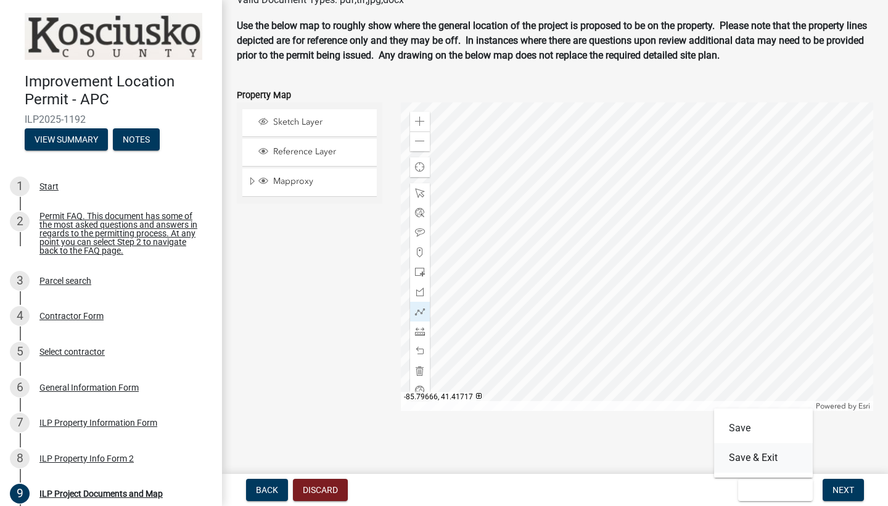
click at [761, 464] on button "Save & Exit" at bounding box center [763, 458] width 99 height 30
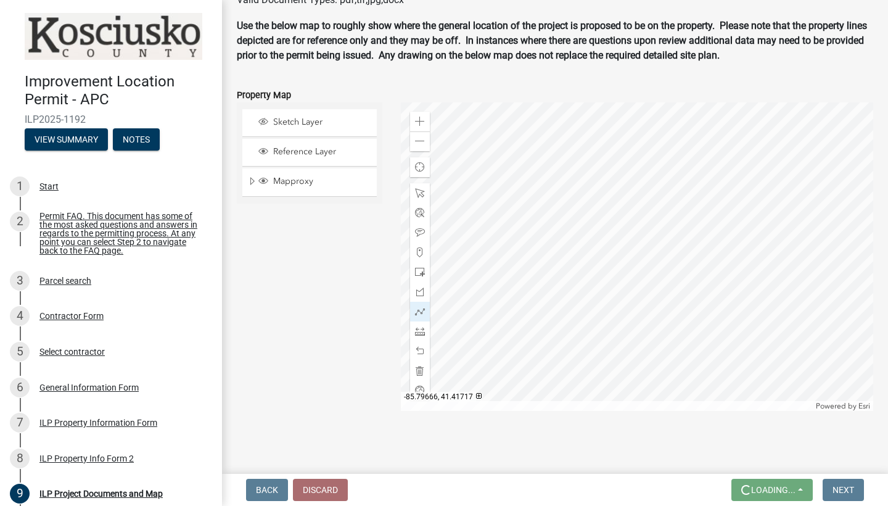
scroll to position [0, 0]
